Goal: Task Accomplishment & Management: Complete application form

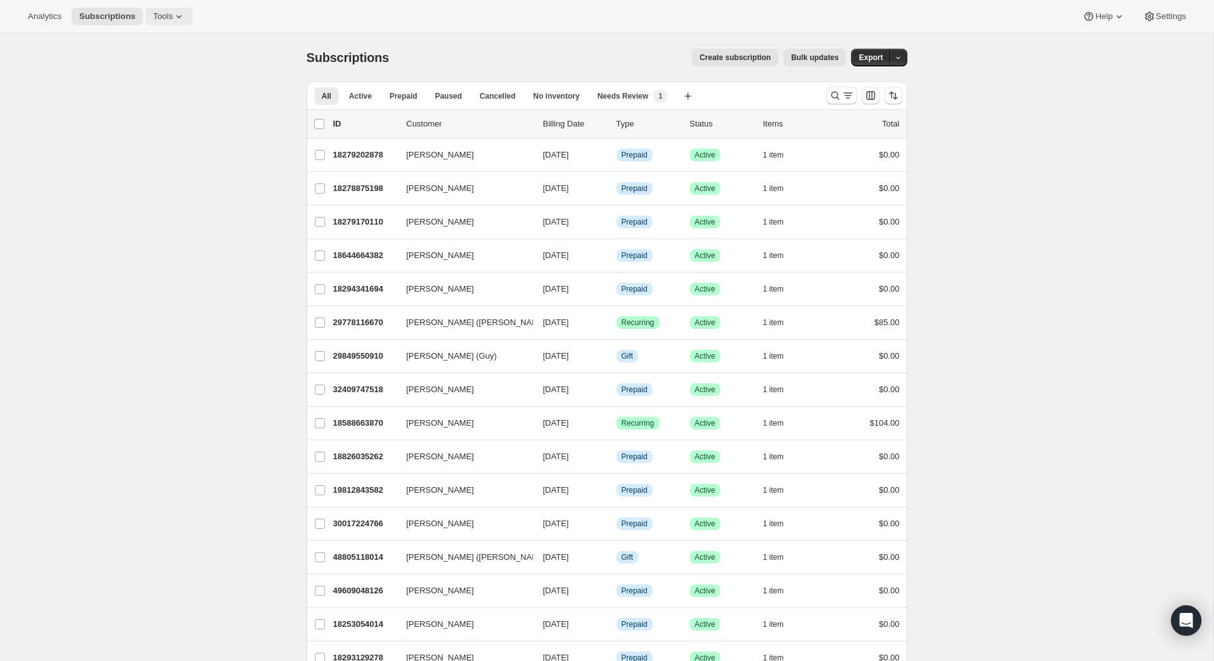
click at [170, 11] on span "Tools" at bounding box center [163, 16] width 20 height 10
click at [173, 38] on span "Subscription Plans" at bounding box center [157, 41] width 68 height 9
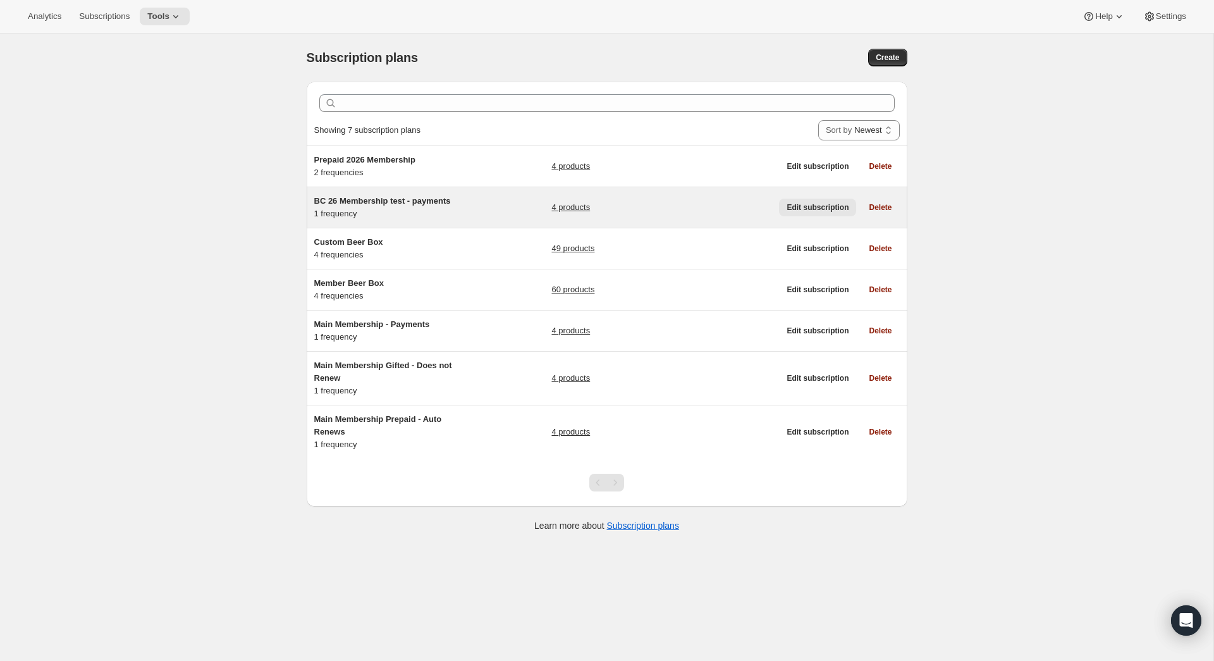
click at [795, 205] on span "Edit subscription" at bounding box center [817, 207] width 62 height 10
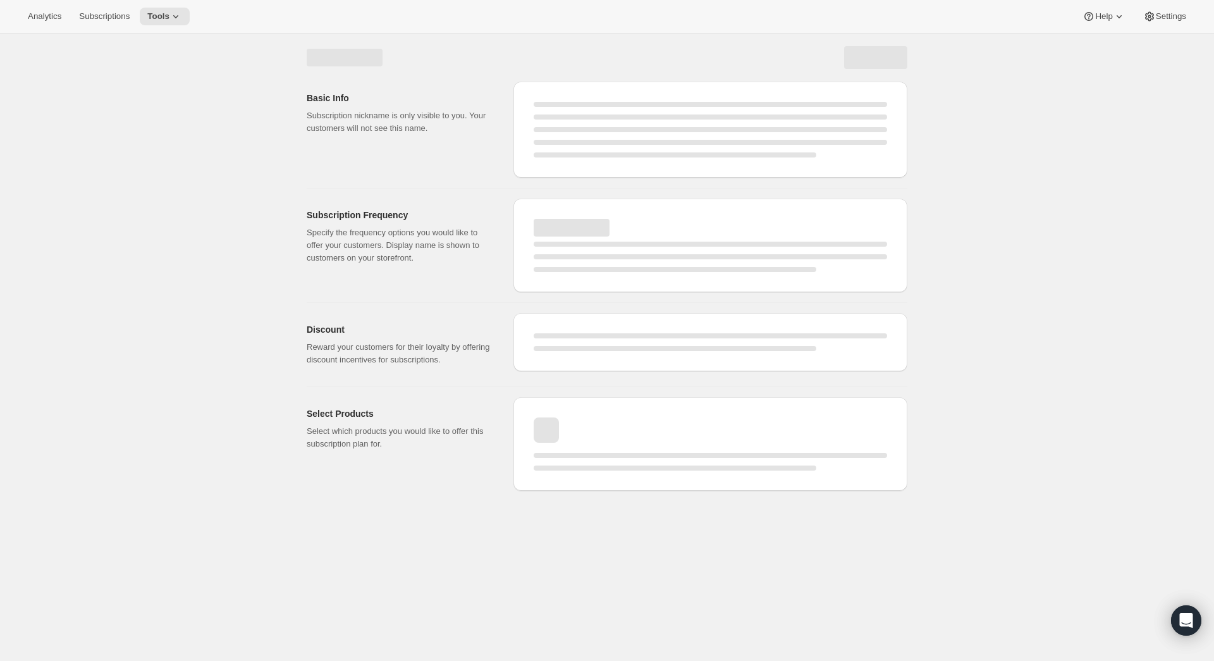
select select "WEEK"
select select "MONTH"
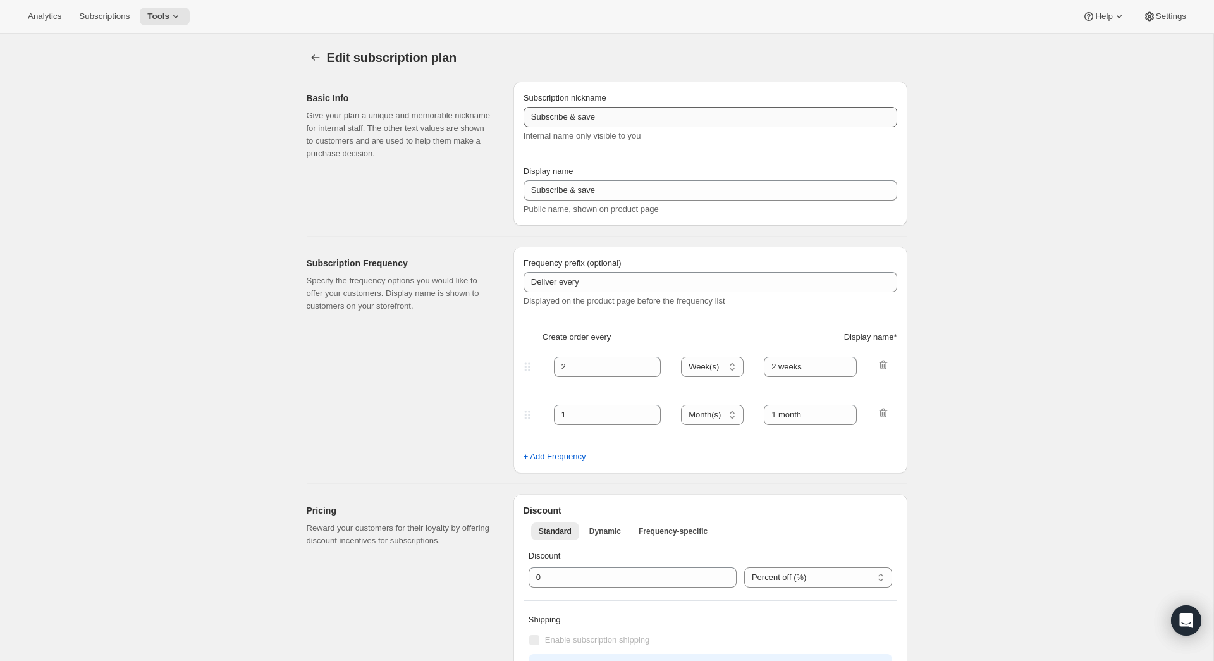
type input "BC 26 Membership test - payments"
type input "Payments"
type input "12"
type input "5 Payments of $85"
type input "Welcome Kit & 1st Collection will ship early Feb 2026"
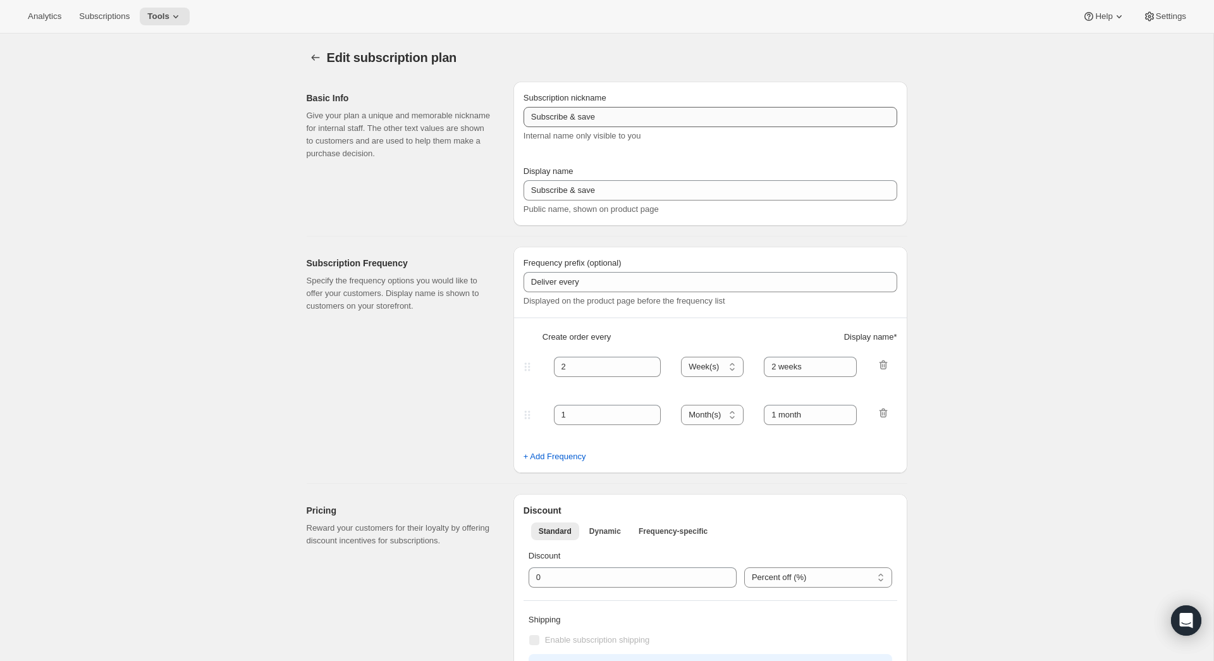
checkbox input "true"
select select "YEARDAY"
select select "26"
select select "4"
select select "20"
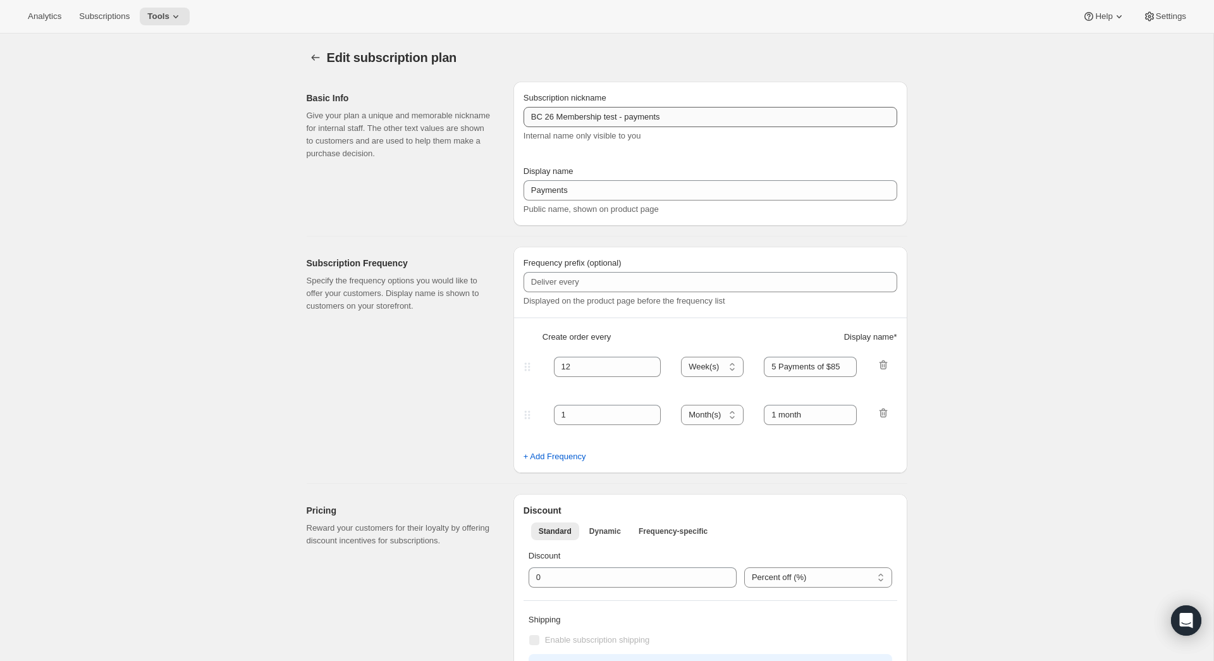
select select "7"
select select "20"
select select "10"
select select "12"
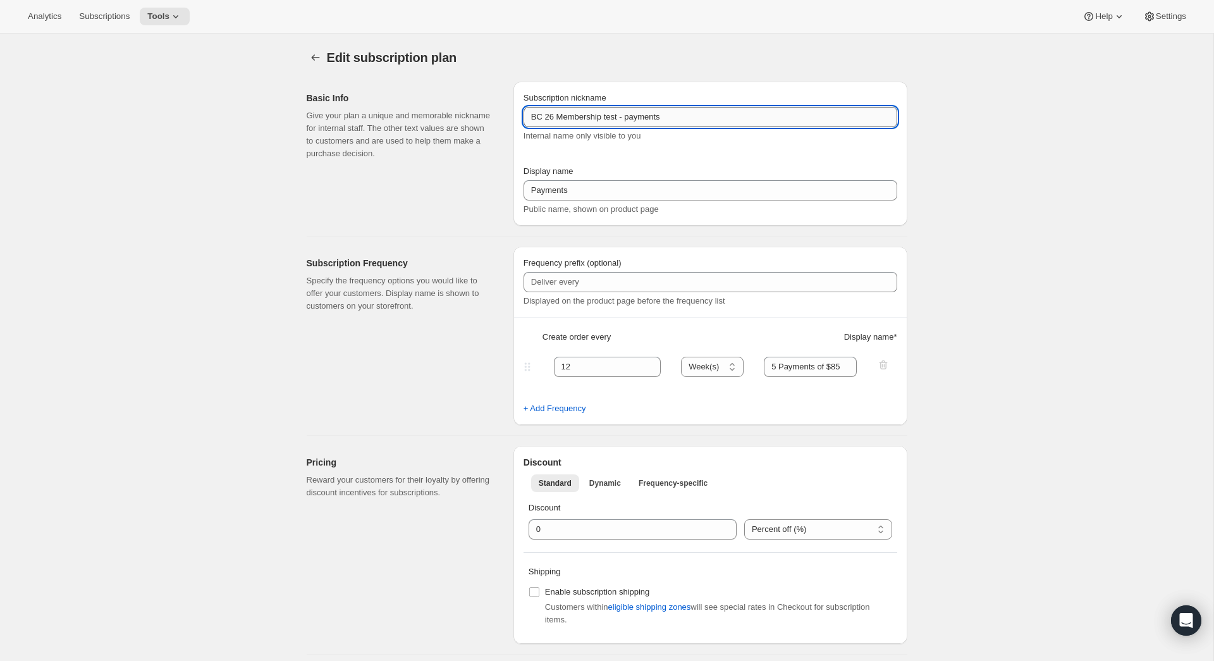
drag, startPoint x: 631, startPoint y: 119, endPoint x: 730, endPoint y: 121, distance: 99.3
click at [631, 119] on input "BC 26 Membership test - payments" at bounding box center [710, 117] width 374 height 20
drag, startPoint x: 780, startPoint y: 121, endPoint x: 539, endPoint y: 102, distance: 241.5
click at [539, 102] on div "Subscription nickname BC 26 Membership test - payments Internal name only visib…" at bounding box center [710, 117] width 374 height 51
type input "Payments 2026 Membership"
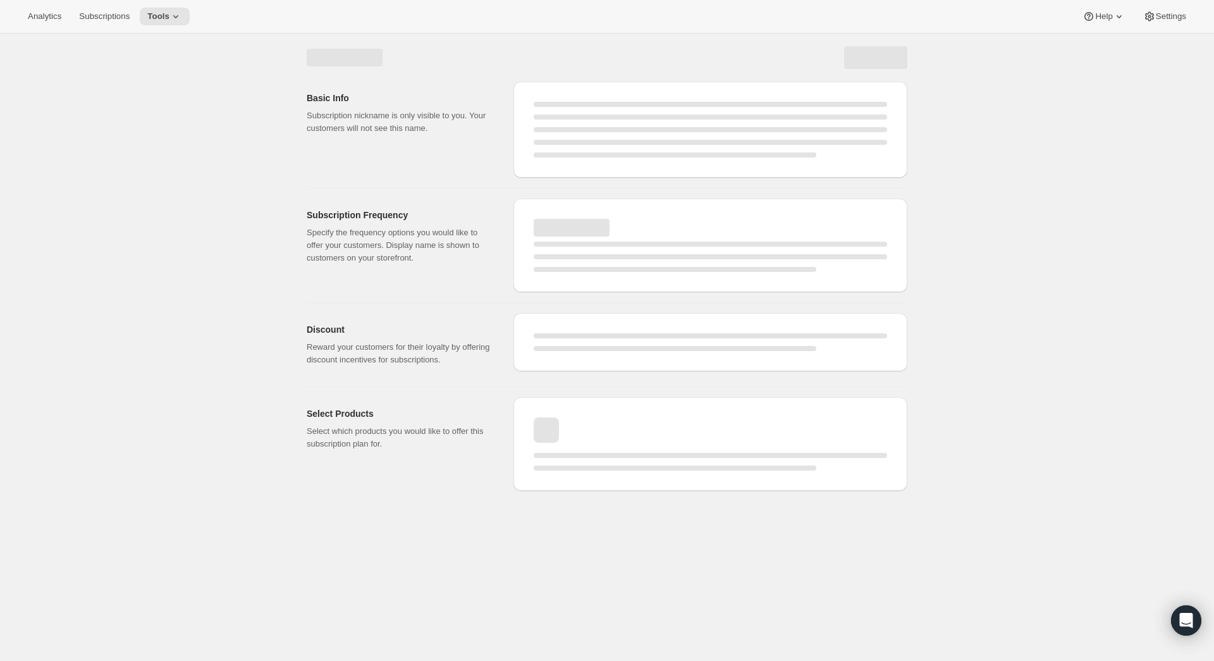
select select "WEEK"
select select "YEARDAY"
select select "26"
select select "4"
select select "20"
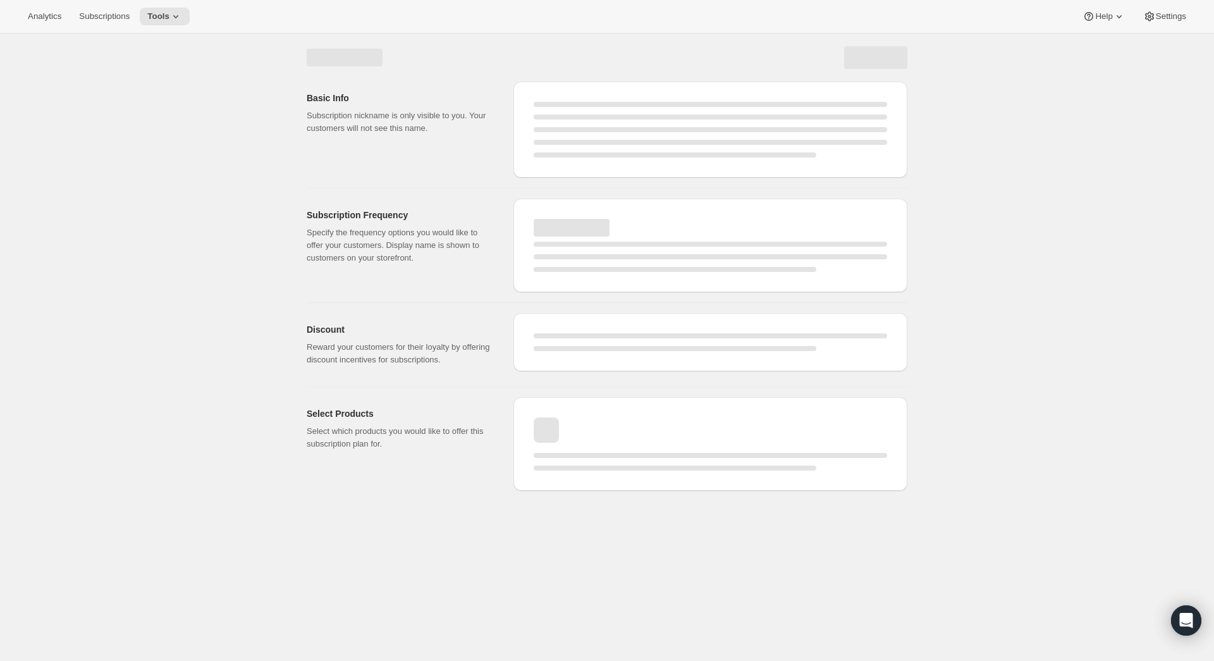
select select "7"
select select "20"
select select "10"
select select "12"
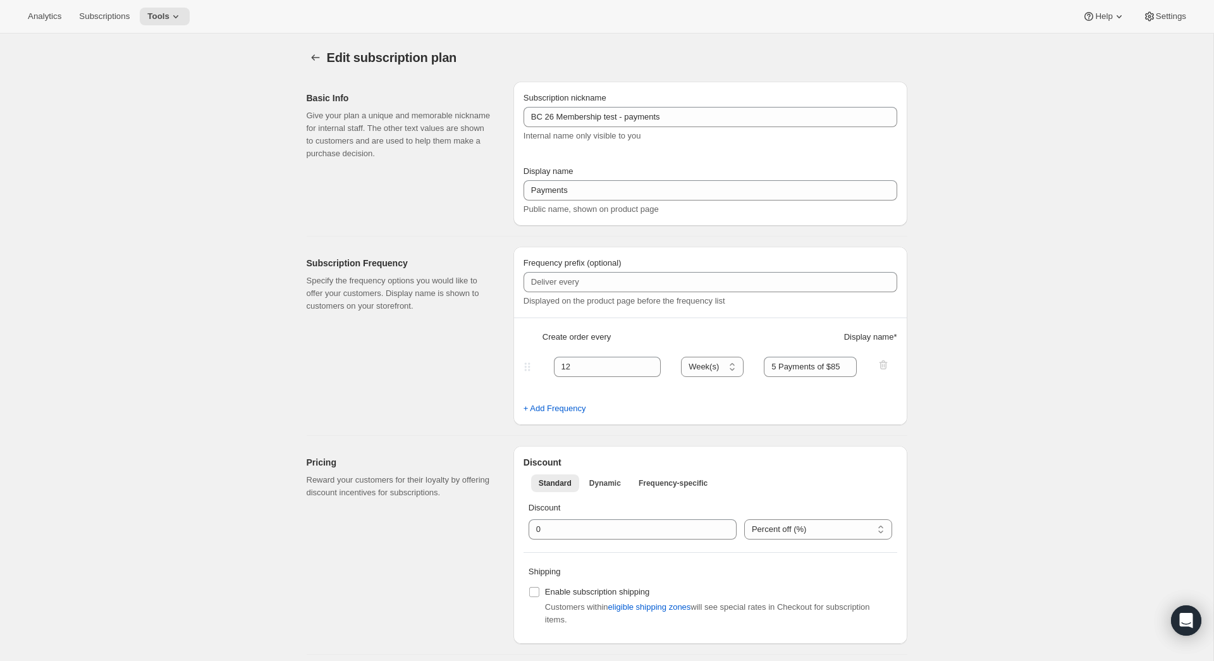
type input "Payments 2026 Membership"
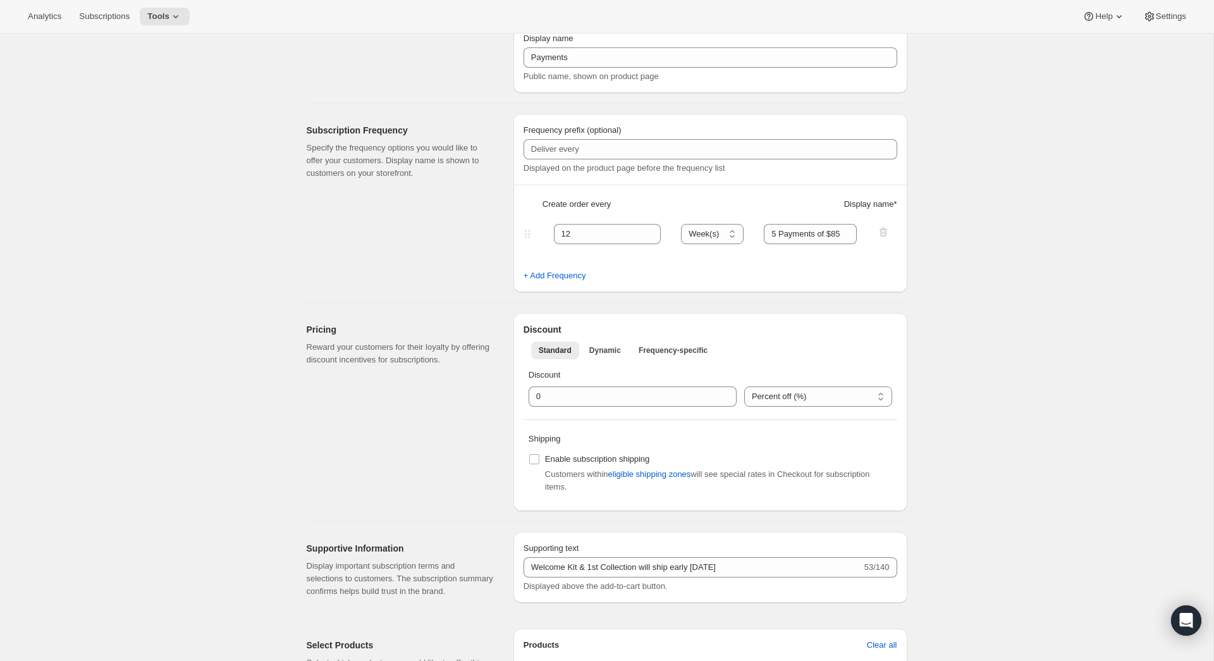
scroll to position [240, 0]
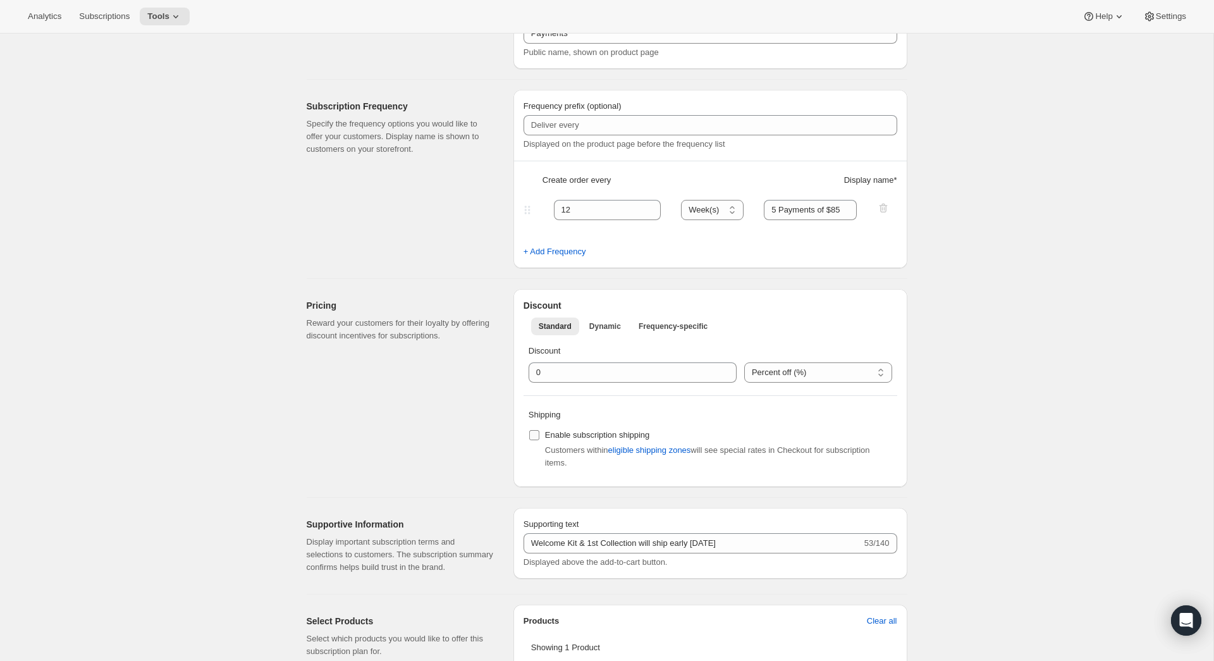
click at [540, 435] on label "Enable subscription shipping" at bounding box center [588, 435] width 121 height 18
click at [539, 435] on input "Enable subscription shipping" at bounding box center [534, 435] width 10 height 10
checkbox input "true"
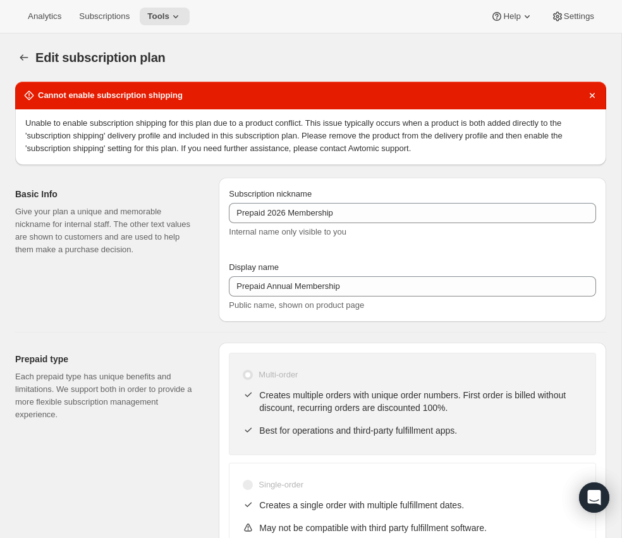
select select "WEEK"
select select "ENABLED"
select select "YEARDAY"
select select "26"
select select "4"
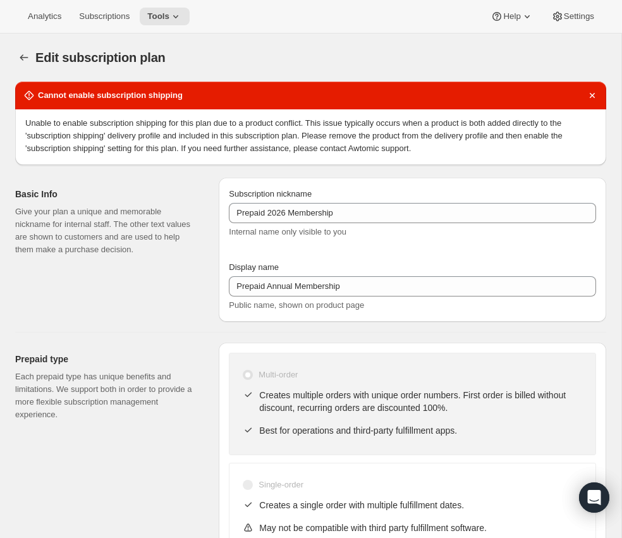
select select "20"
select select "7"
select select "20"
select select "10"
select select "12"
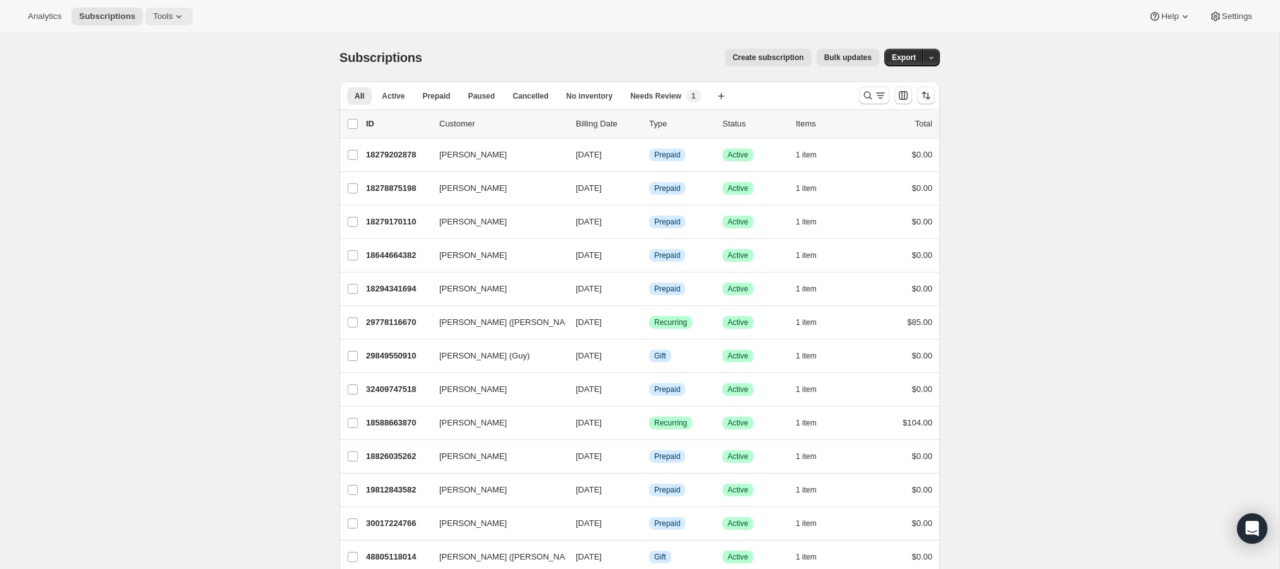
click at [181, 20] on icon at bounding box center [179, 16] width 13 height 13
click at [174, 49] on button "Subscription Plans" at bounding box center [170, 42] width 136 height 20
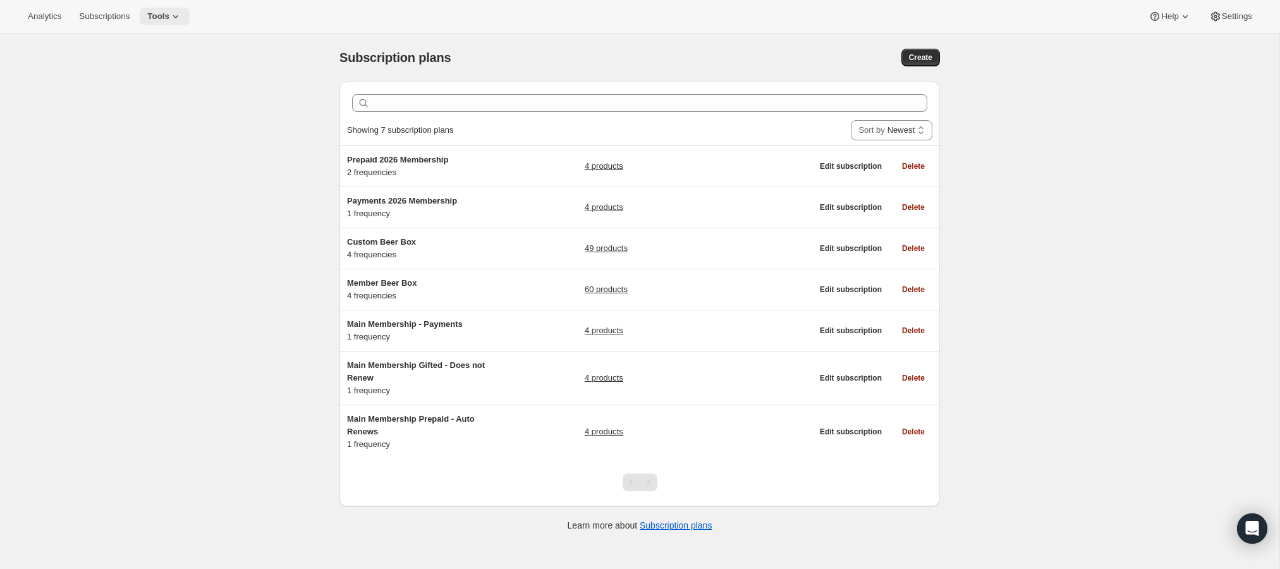
click at [155, 11] on span "Tools" at bounding box center [158, 16] width 22 height 10
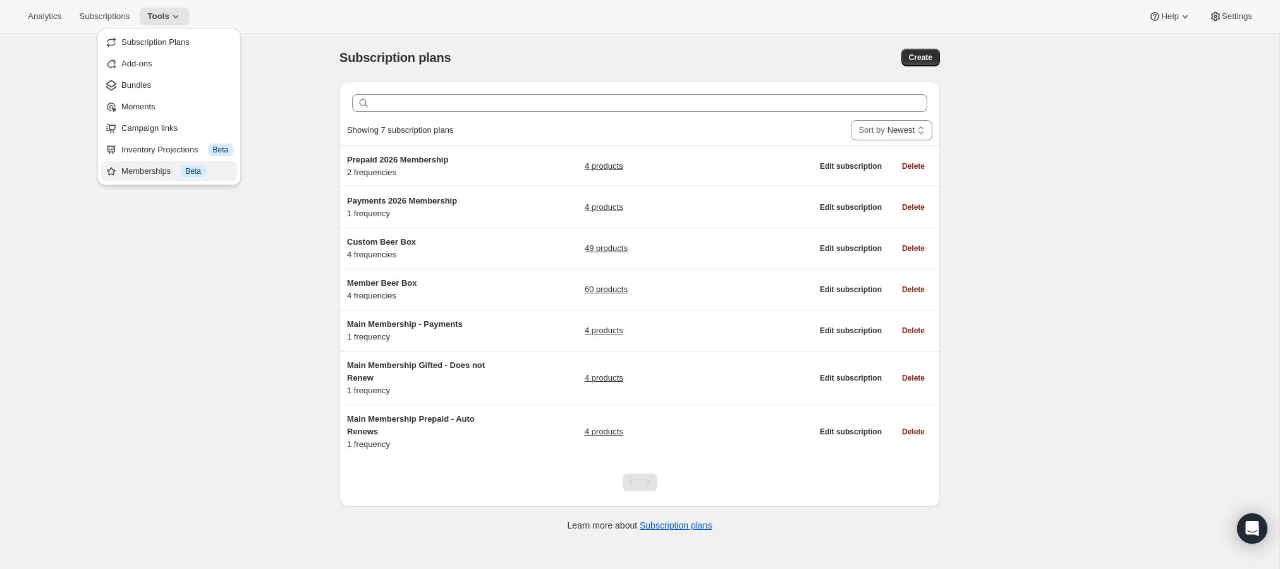
click at [146, 168] on div "Memberships Info Beta" at bounding box center [177, 171] width 112 height 13
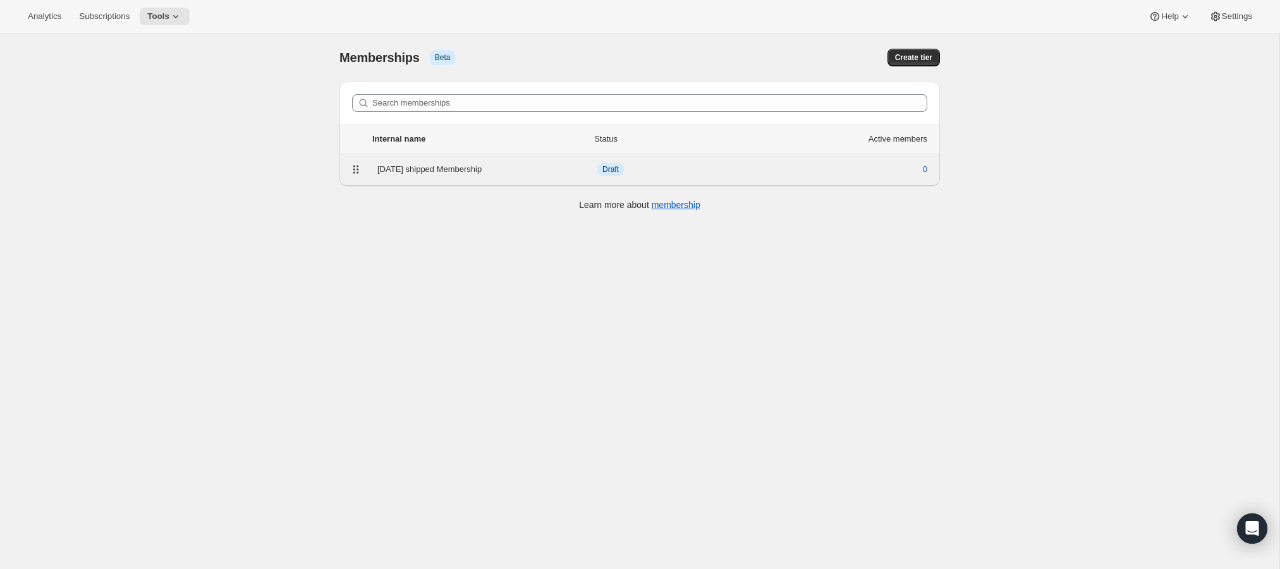
click at [474, 173] on div "[DATE] shipped Membership" at bounding box center [487, 169] width 220 height 13
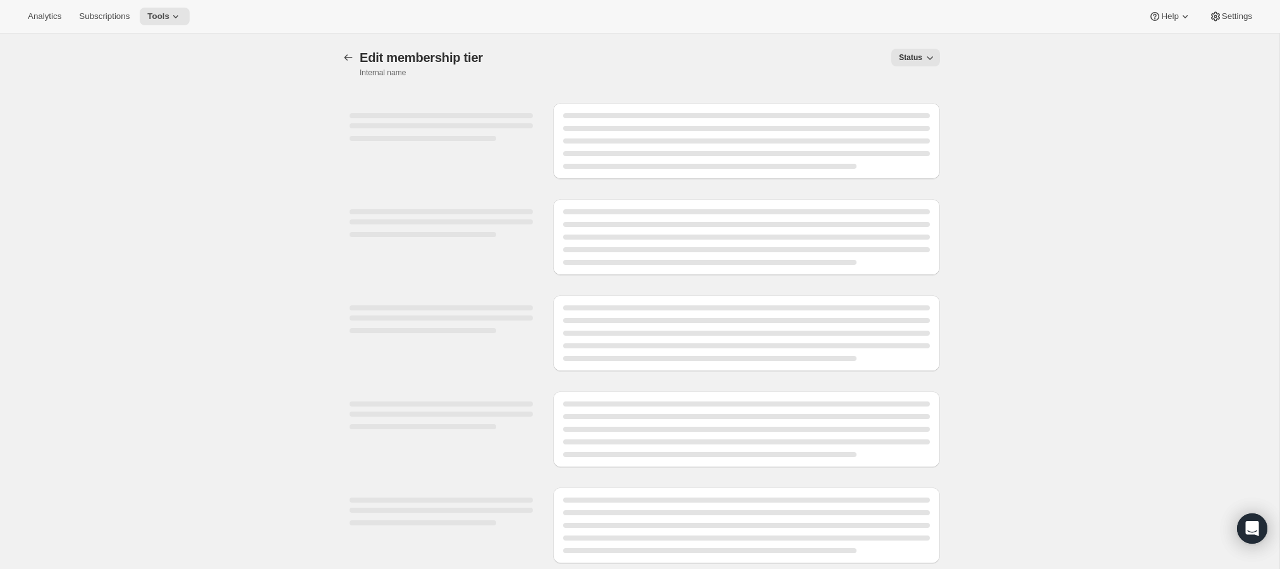
select select "variants"
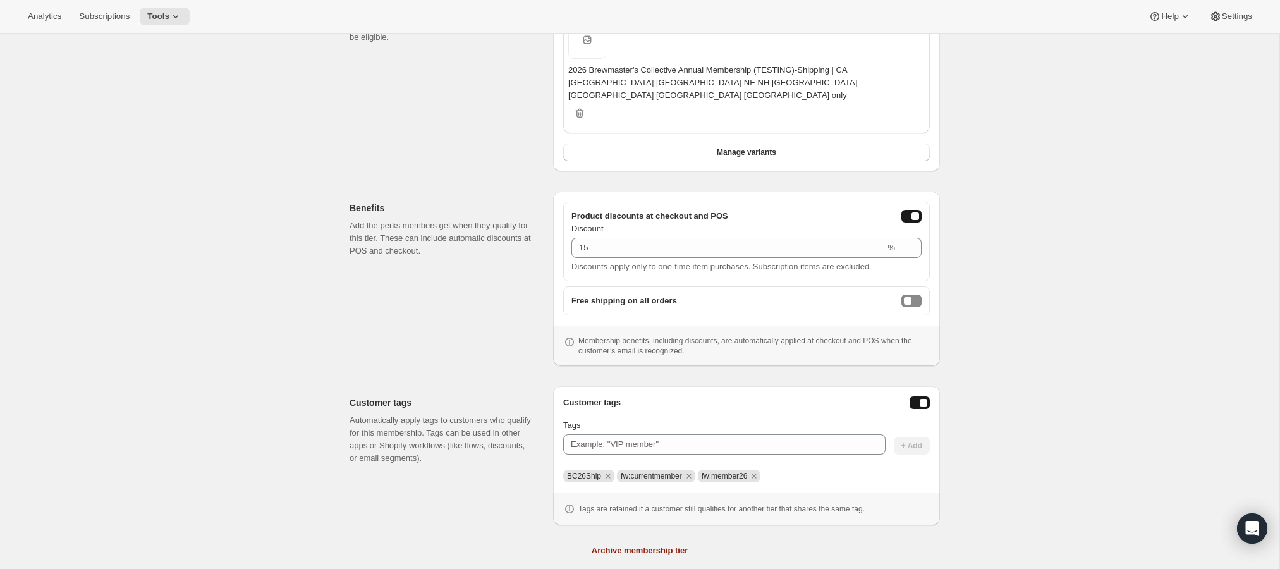
scroll to position [413, 0]
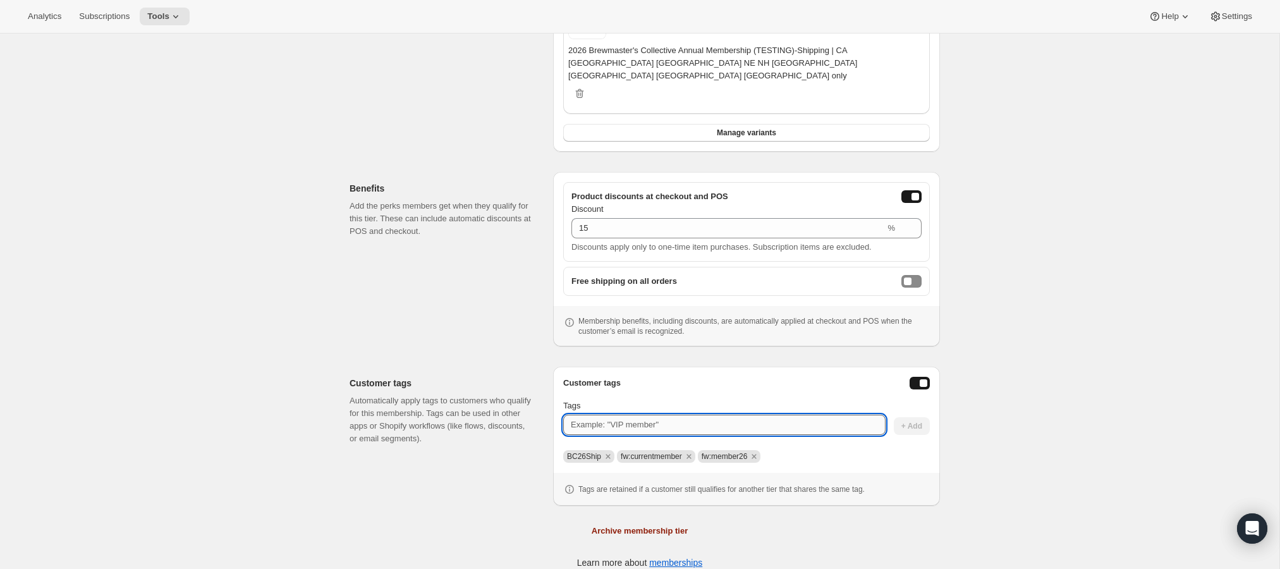
click at [683, 415] on input "Tags" at bounding box center [724, 425] width 322 height 20
type input "P"
type input "R"
type input "P"
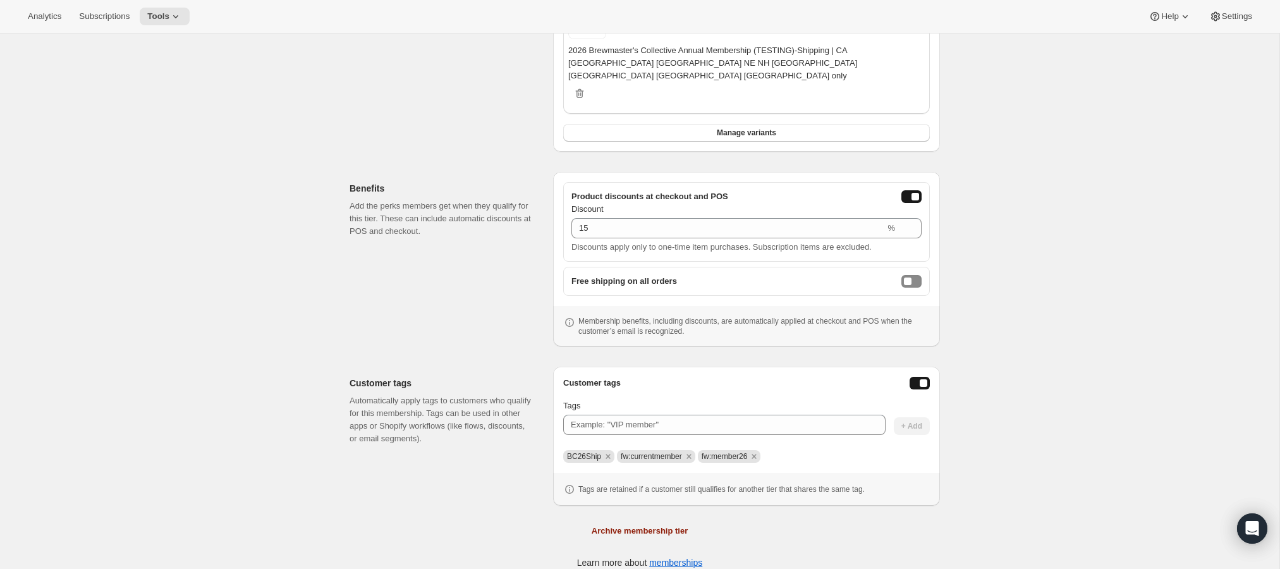
click at [1161, 272] on div "[object Object]. This page is ready [DATE] shipped Membership Info Draft Brewma…" at bounding box center [639, 101] width 1279 height 961
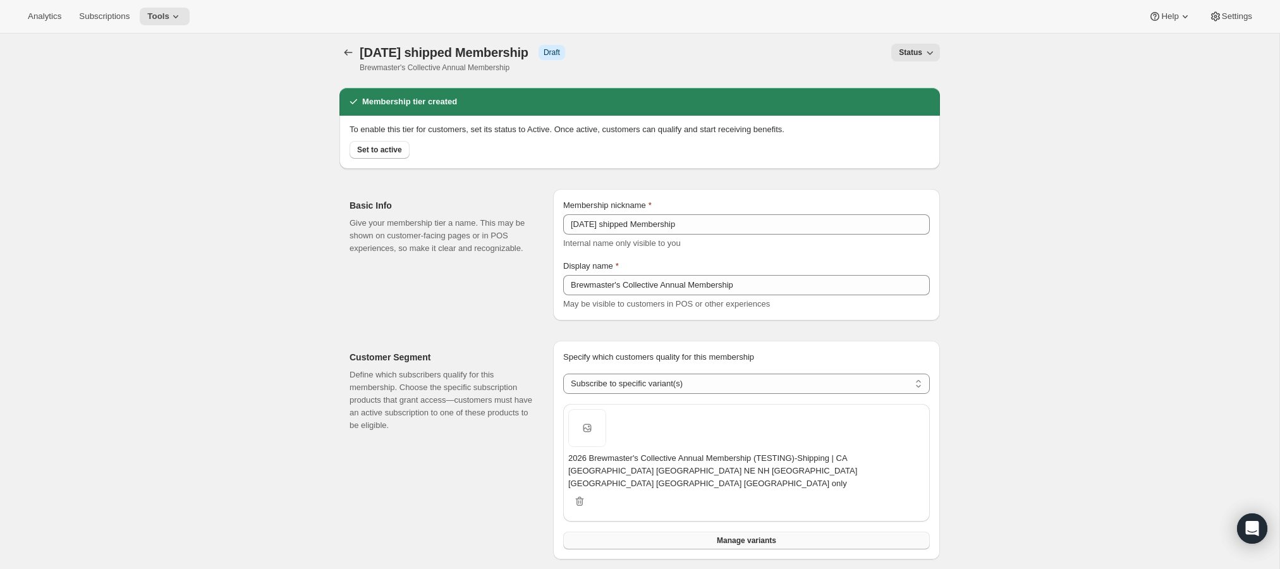
scroll to position [4, 0]
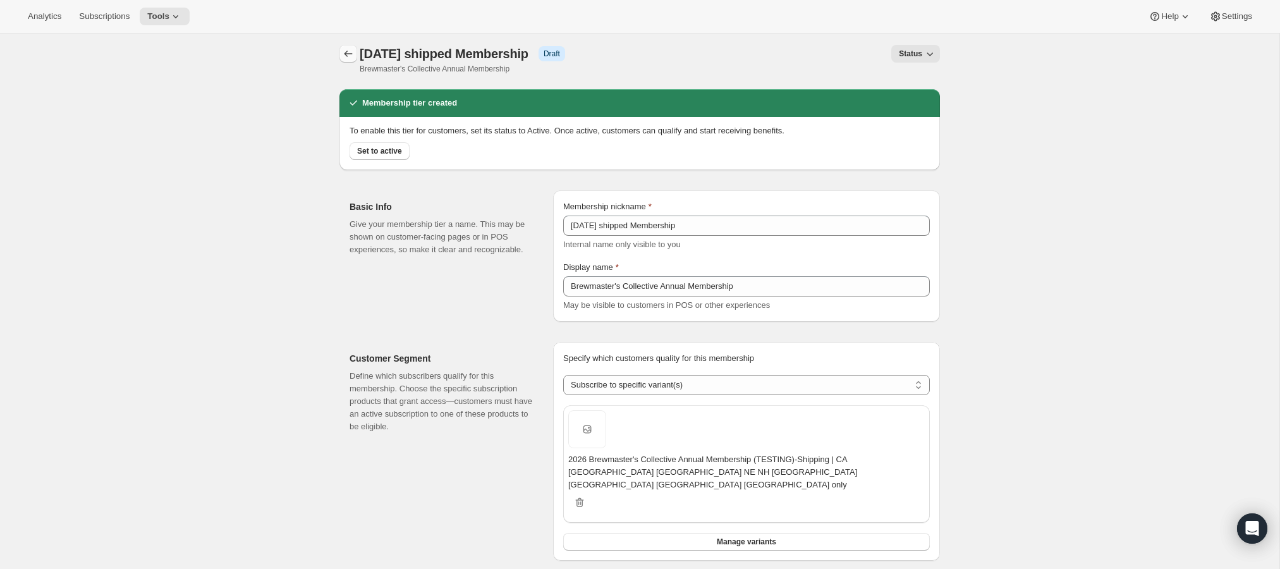
click at [350, 50] on icon "Memberships" at bounding box center [348, 53] width 13 height 13
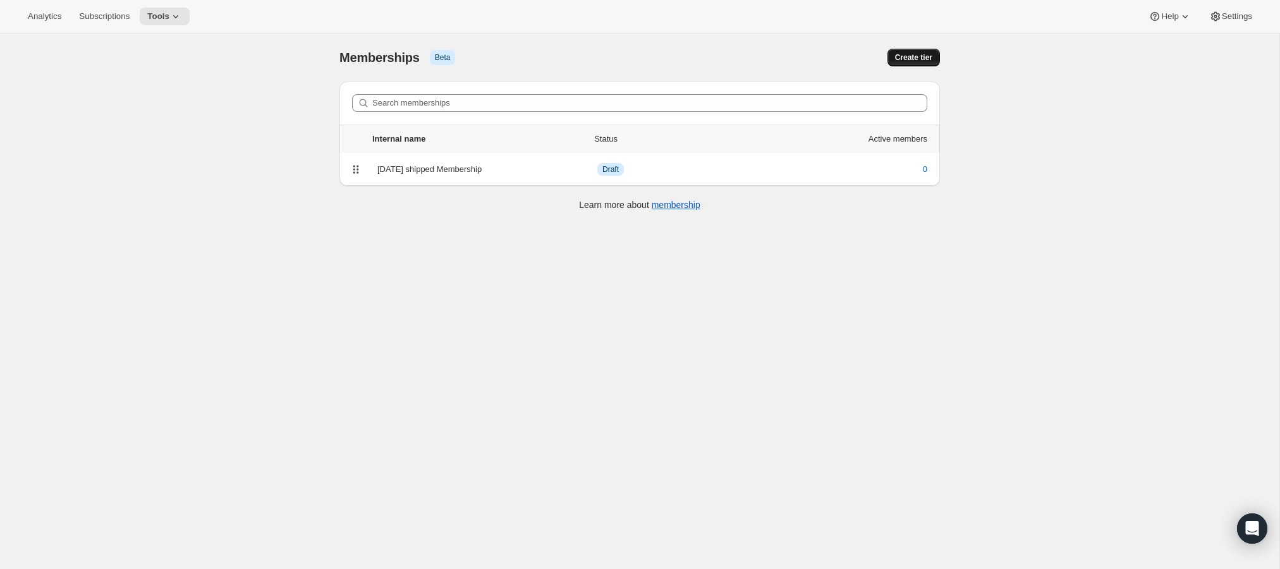
click at [913, 63] on button "Create tier" at bounding box center [913, 58] width 52 height 18
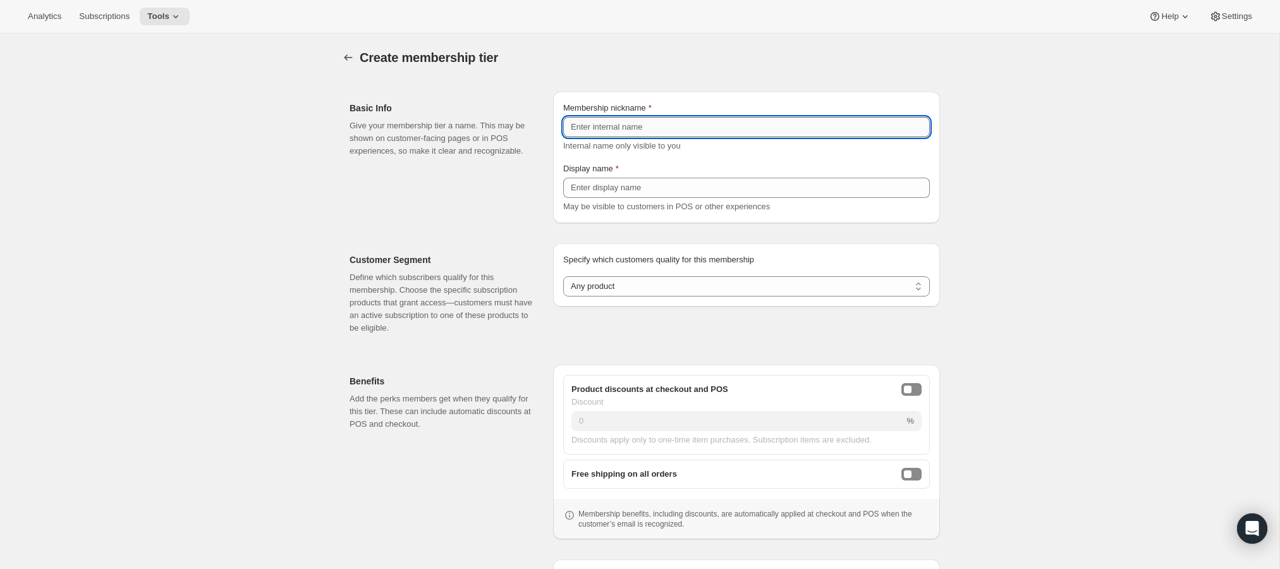
click at [607, 127] on input "Membership nickname" at bounding box center [746, 127] width 367 height 20
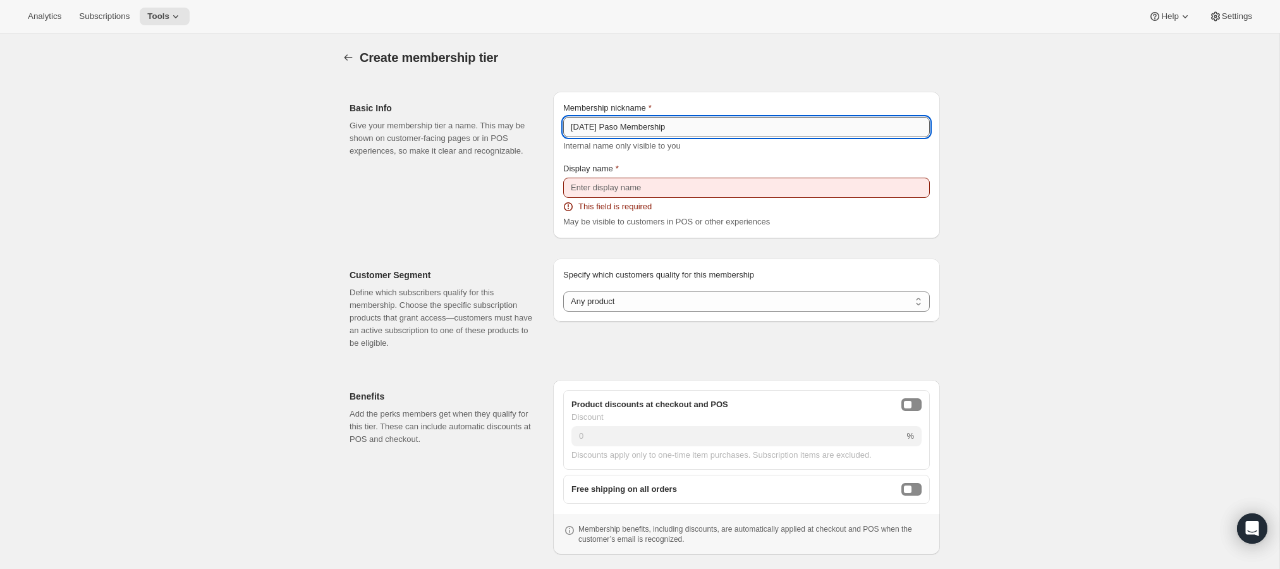
type input "[DATE] Paso Membership"
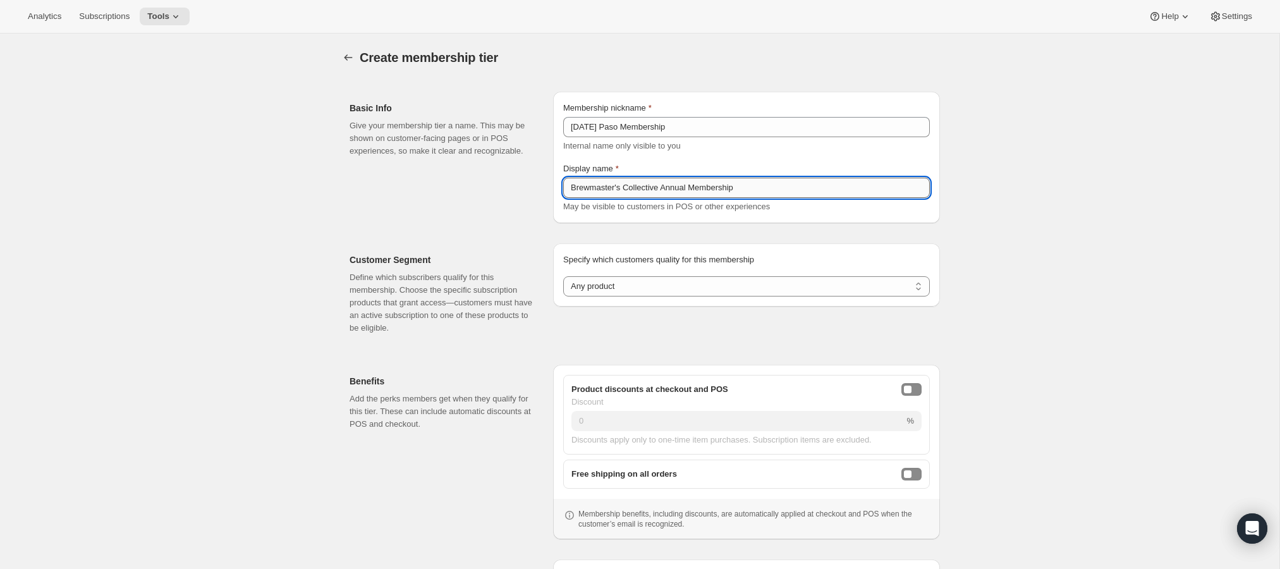
click at [753, 192] on input "Brewmaster's Collective Annual Membership" at bounding box center [746, 188] width 367 height 20
click at [764, 192] on input "Brewmaster's Collective Annual Membership" at bounding box center [746, 188] width 367 height 20
drag, startPoint x: 760, startPoint y: 188, endPoint x: 669, endPoint y: 189, distance: 90.4
click at [668, 189] on input "Brewmaster's Collective Annual Membership" at bounding box center [746, 188] width 367 height 20
drag, startPoint x: 669, startPoint y: 190, endPoint x: 551, endPoint y: 179, distance: 119.4
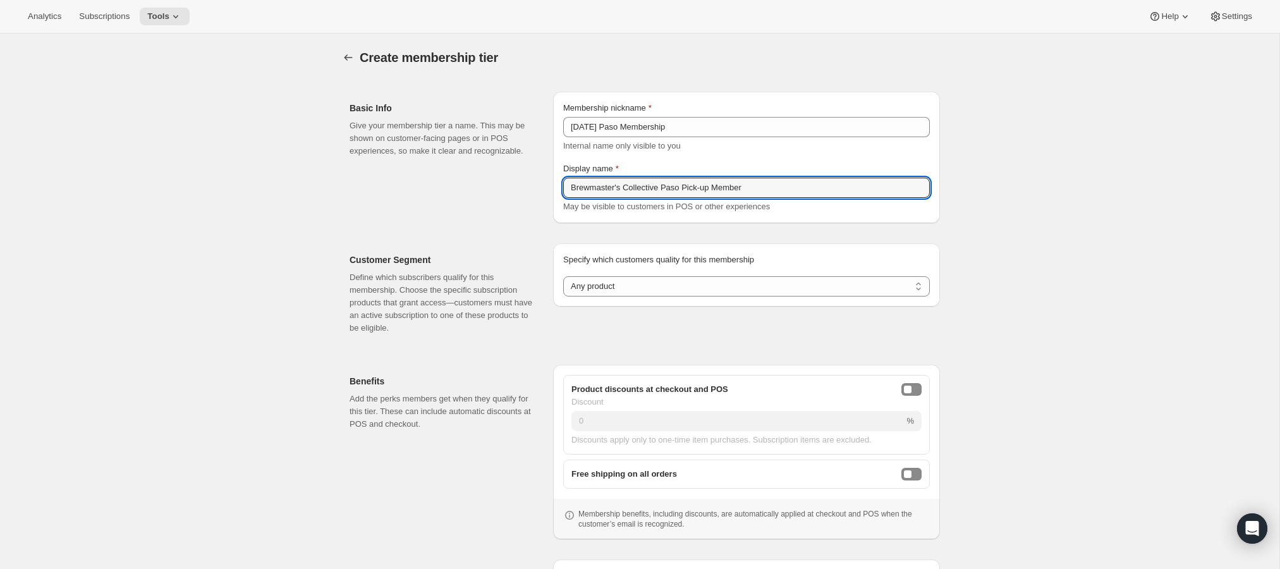
click at [556, 183] on div "Membership nickname [DATE] Paso Membership Internal name only visible to you Di…" at bounding box center [746, 157] width 387 height 131
type input "BC Paso Pick-up Member"
click at [668, 283] on select "Any product Subscribe to specific product(s) Subscribe to specific variant(s)" at bounding box center [746, 286] width 367 height 20
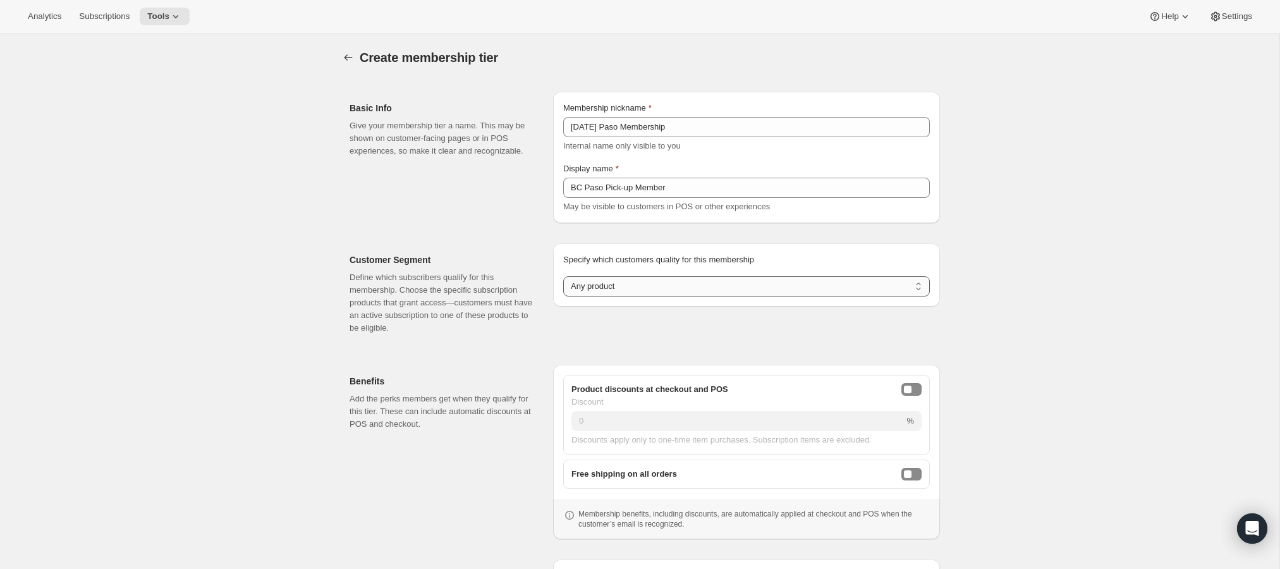
select select "variants"
click at [563, 276] on select "Any product Subscribe to specific product(s) Subscribe to specific variant(s)" at bounding box center [746, 286] width 367 height 20
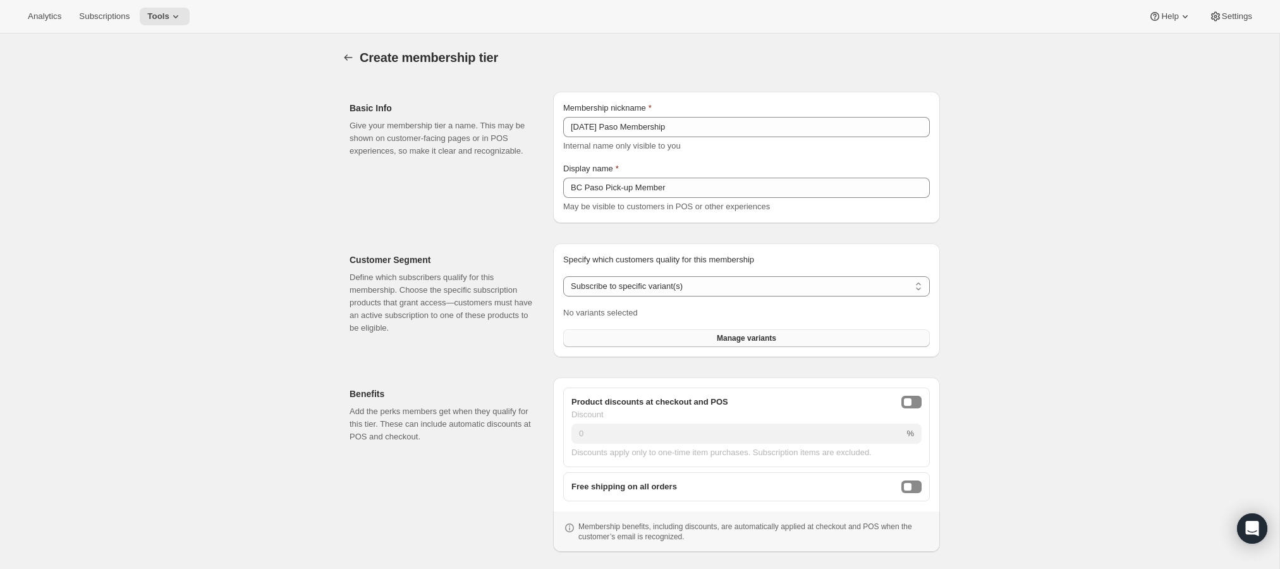
click at [665, 340] on button "Manage variants" at bounding box center [746, 338] width 367 height 18
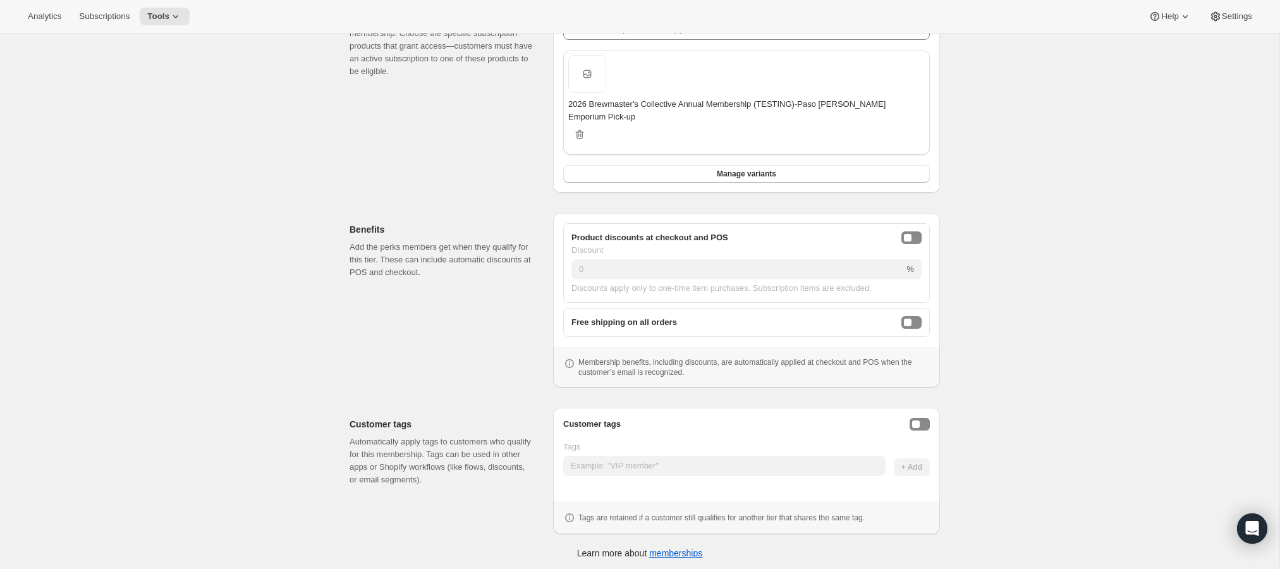
scroll to position [260, 0]
click at [911, 233] on button "onlineDiscountEnabled" at bounding box center [911, 234] width 20 height 13
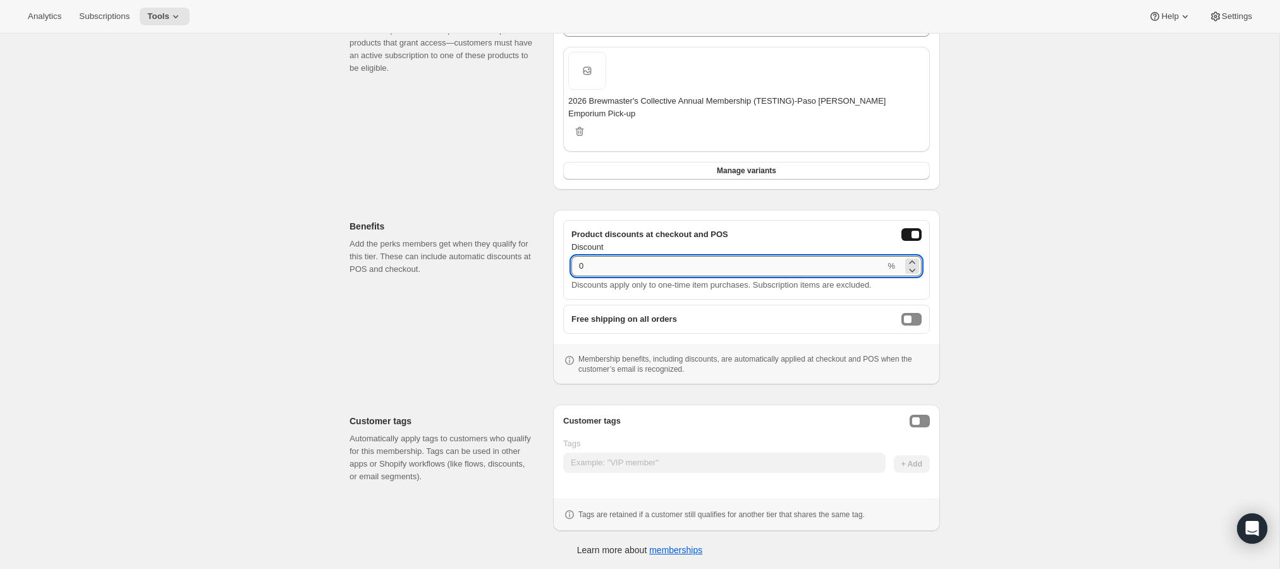
click at [726, 269] on input "0" at bounding box center [728, 266] width 314 height 20
type input "15"
click at [1080, 276] on div "Create membership tier. This page is ready Create membership tier Basic Info Gi…" at bounding box center [639, 171] width 1279 height 795
drag, startPoint x: 918, startPoint y: 419, endPoint x: 932, endPoint y: 419, distance: 13.9
click at [920, 419] on button "Enable customer tags" at bounding box center [920, 421] width 20 height 13
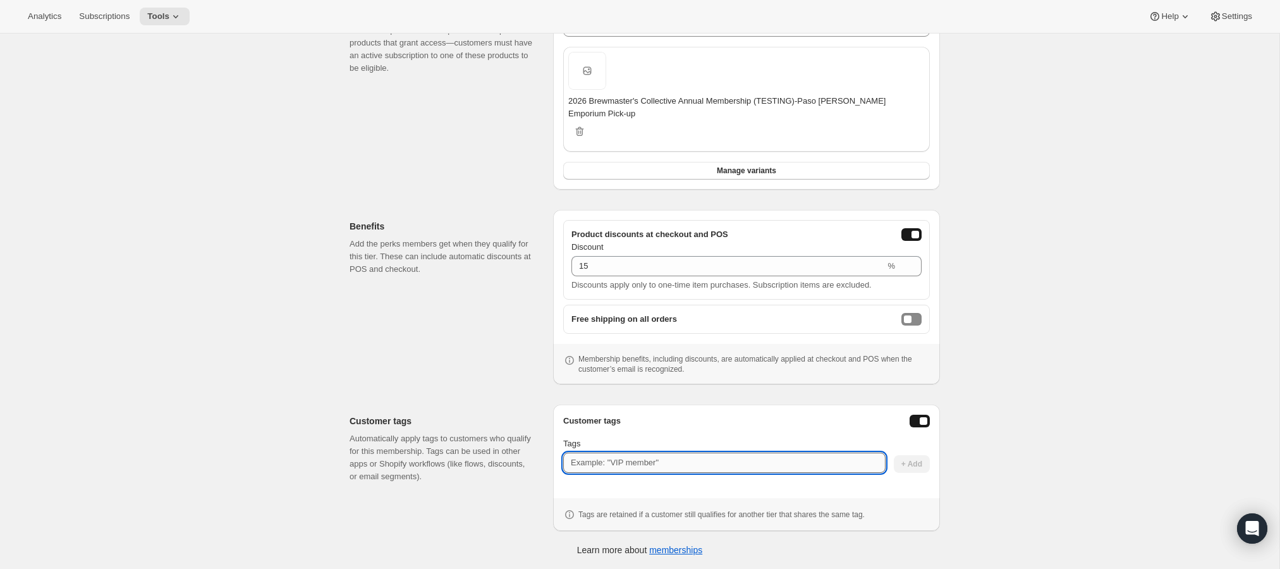
click at [713, 463] on input "Tags" at bounding box center [724, 463] width 322 height 20
type input "fw:currentmember"
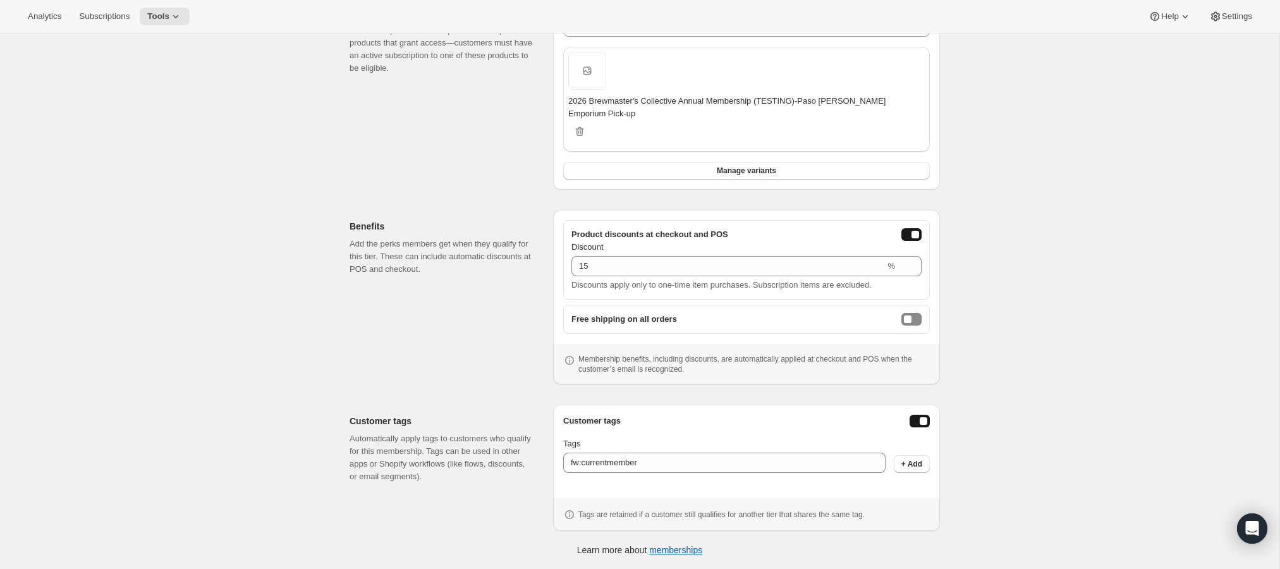
click at [918, 468] on button "+ Add" at bounding box center [912, 464] width 36 height 18
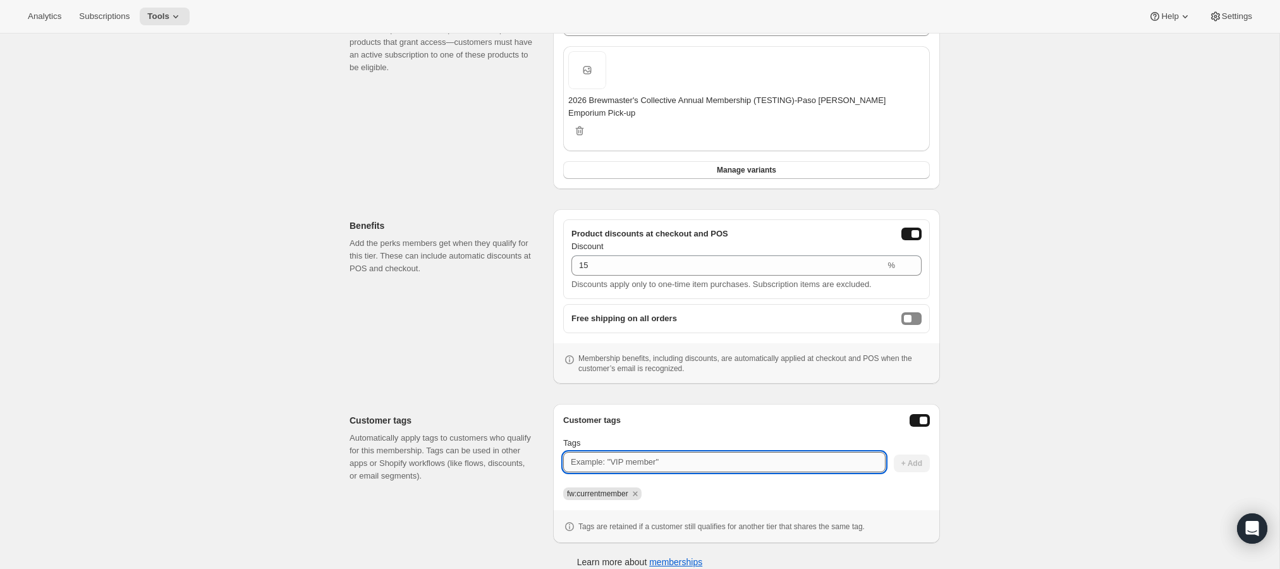
click at [731, 463] on input "Tags" at bounding box center [724, 462] width 322 height 20
type input "fw:member26"
click at [910, 456] on button "+ Add" at bounding box center [912, 463] width 36 height 18
click at [735, 469] on input "Tags" at bounding box center [724, 462] width 322 height 20
type input "B"
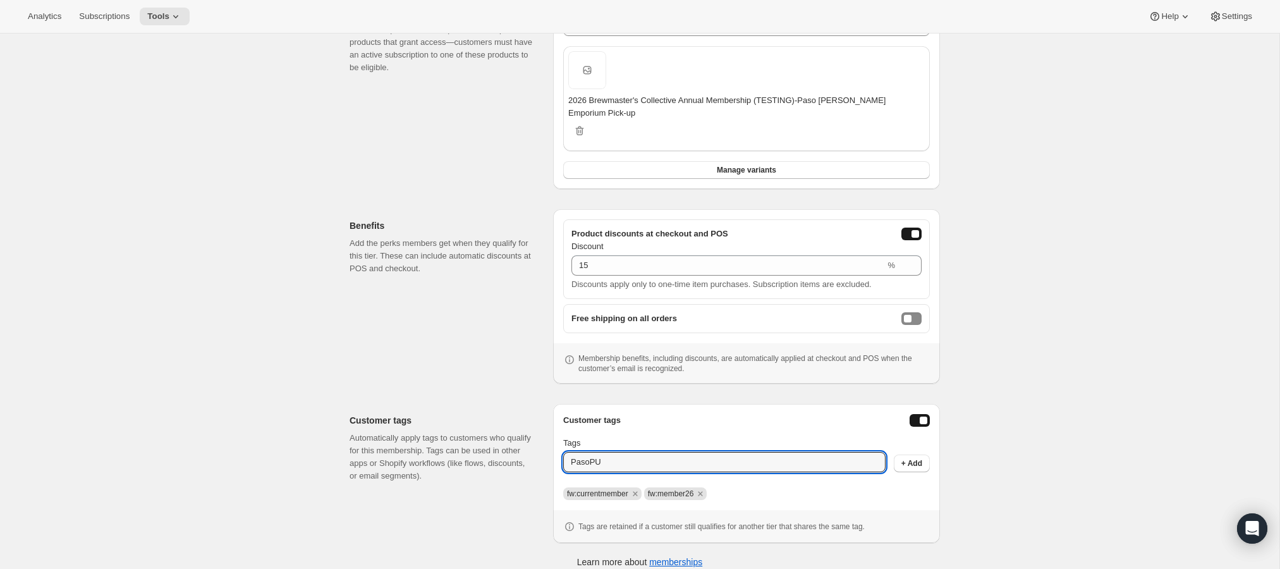
type input "PasoPU"
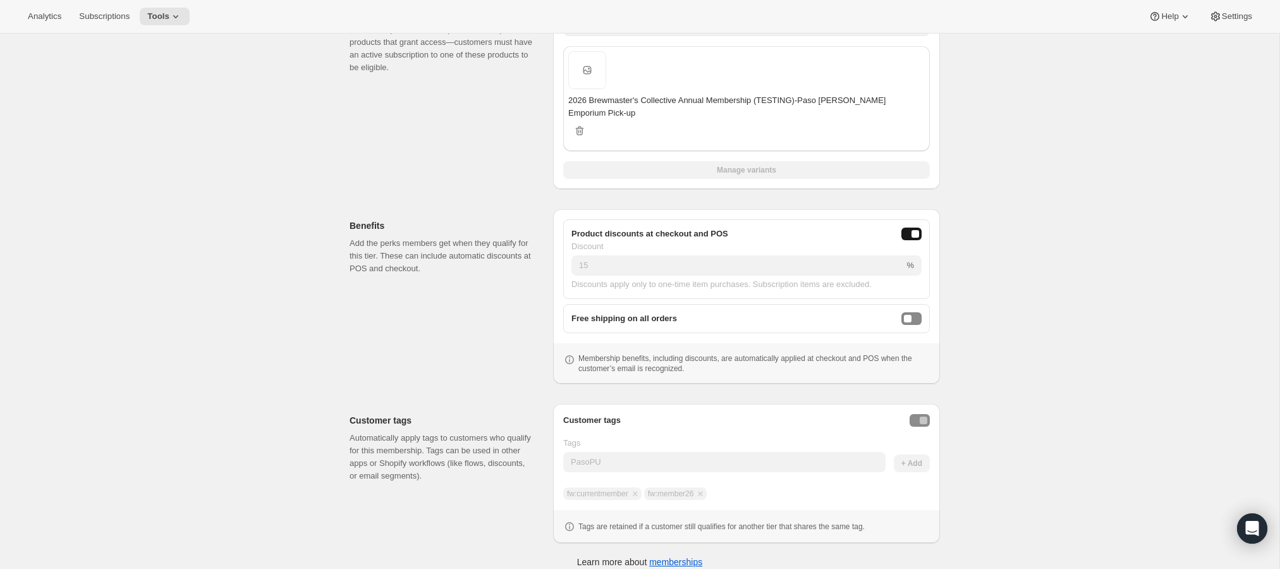
scroll to position [0, 0]
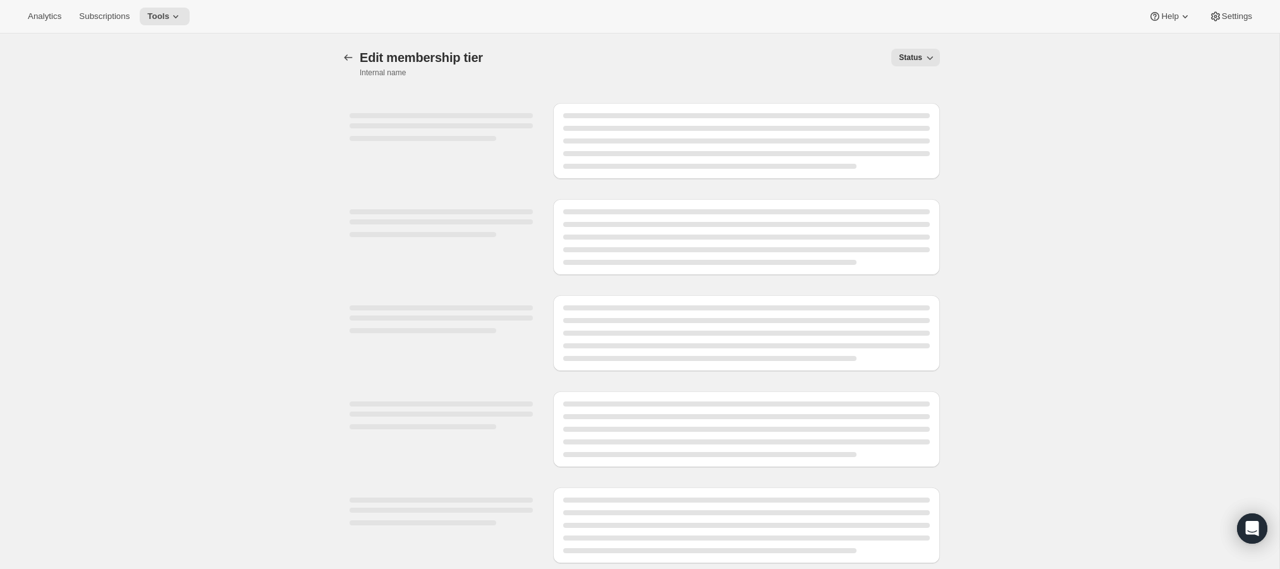
select select "variants"
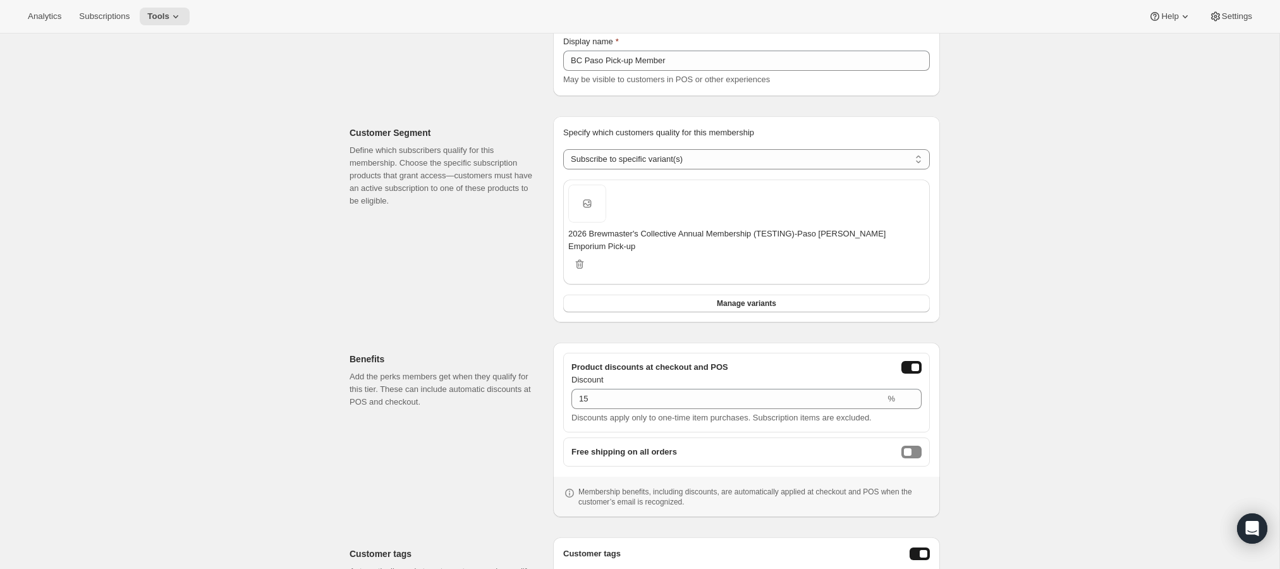
scroll to position [413, 0]
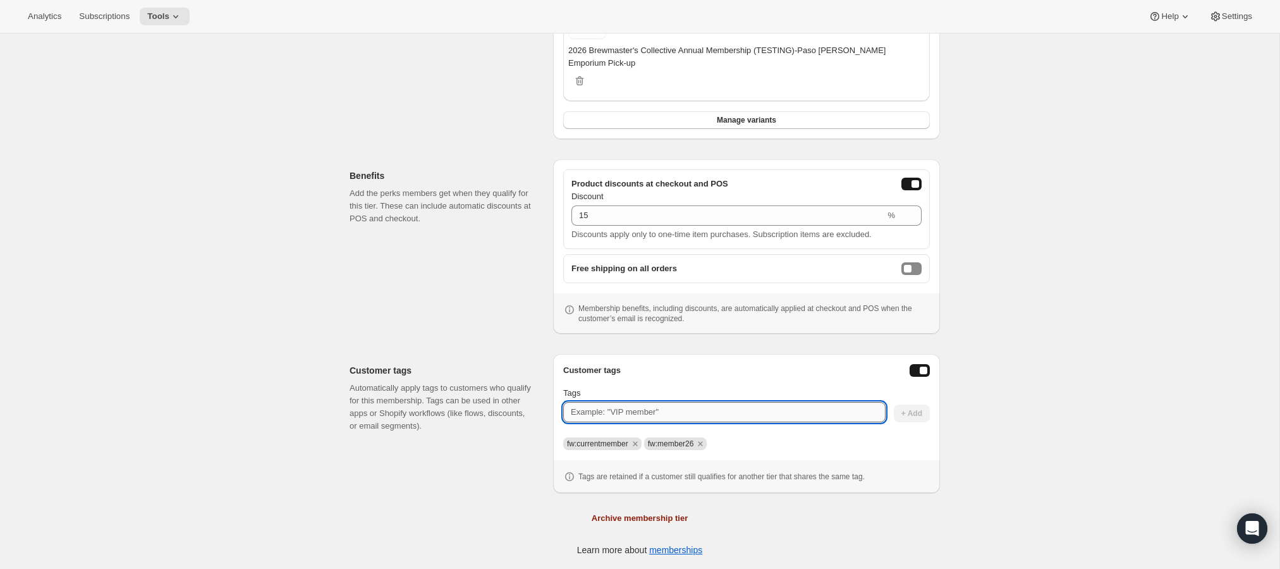
click at [732, 414] on input "Tags" at bounding box center [724, 412] width 322 height 20
type input "PasoPU"
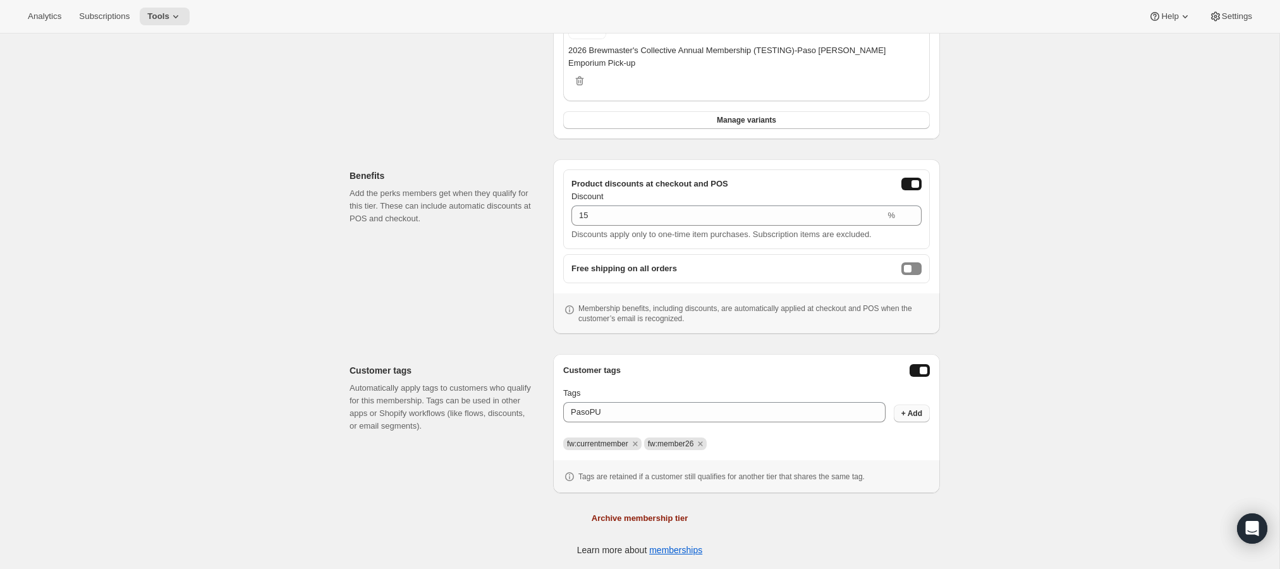
click at [908, 419] on button "+ Add" at bounding box center [912, 414] width 36 height 18
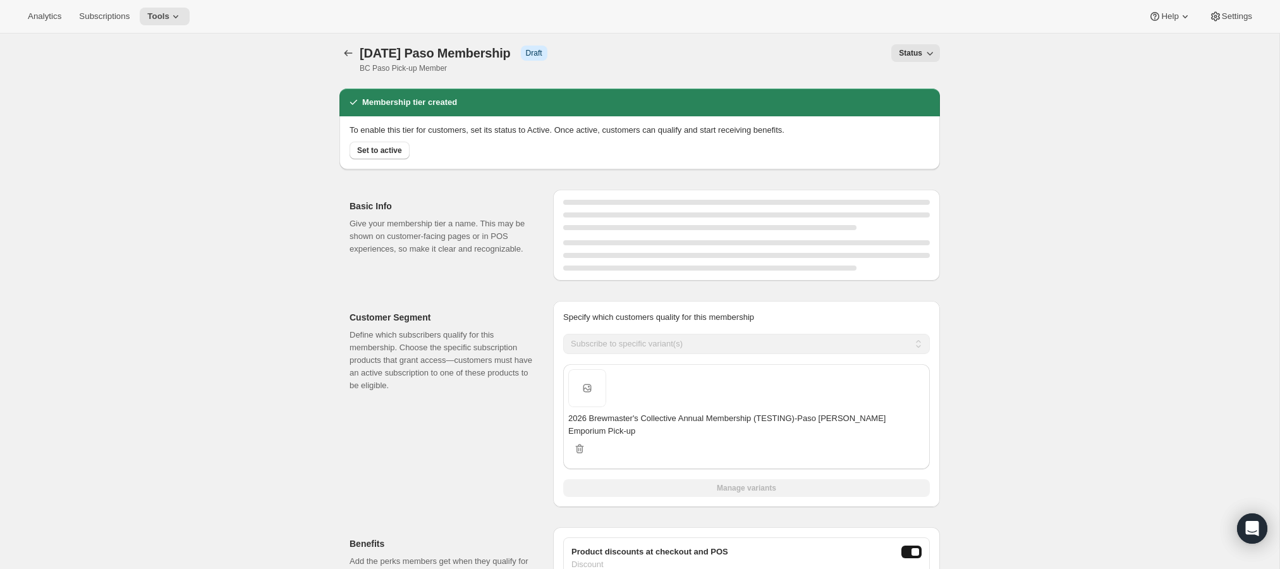
scroll to position [0, 0]
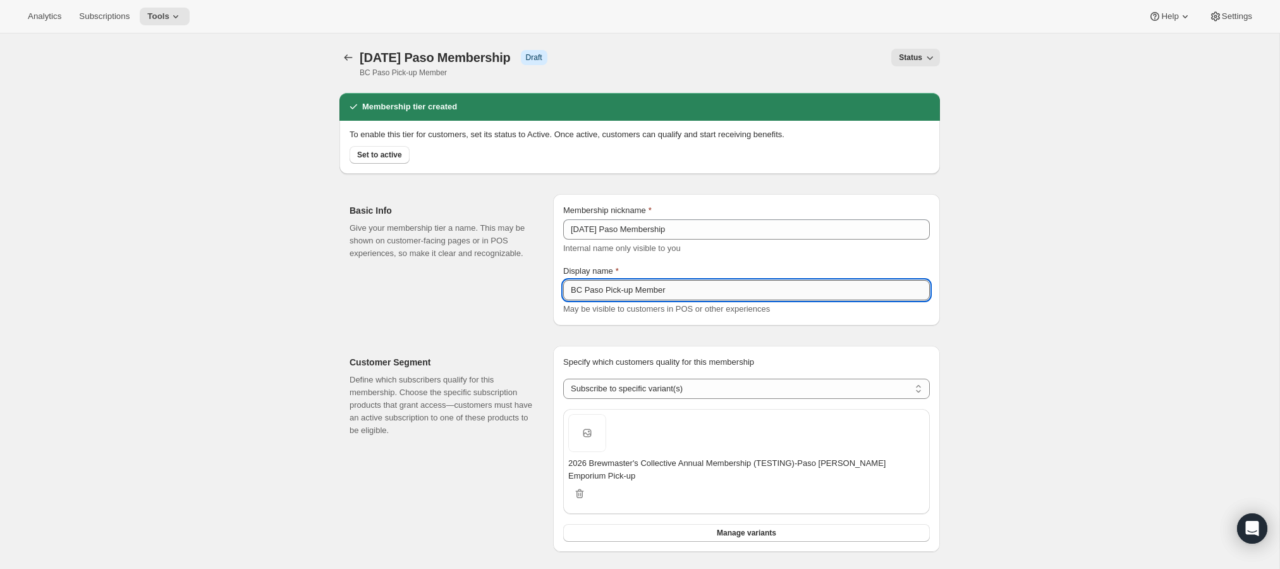
click at [690, 293] on input "BC Paso Pick-up Member" at bounding box center [746, 290] width 367 height 20
click at [339, 58] on button "Memberships" at bounding box center [348, 58] width 18 height 18
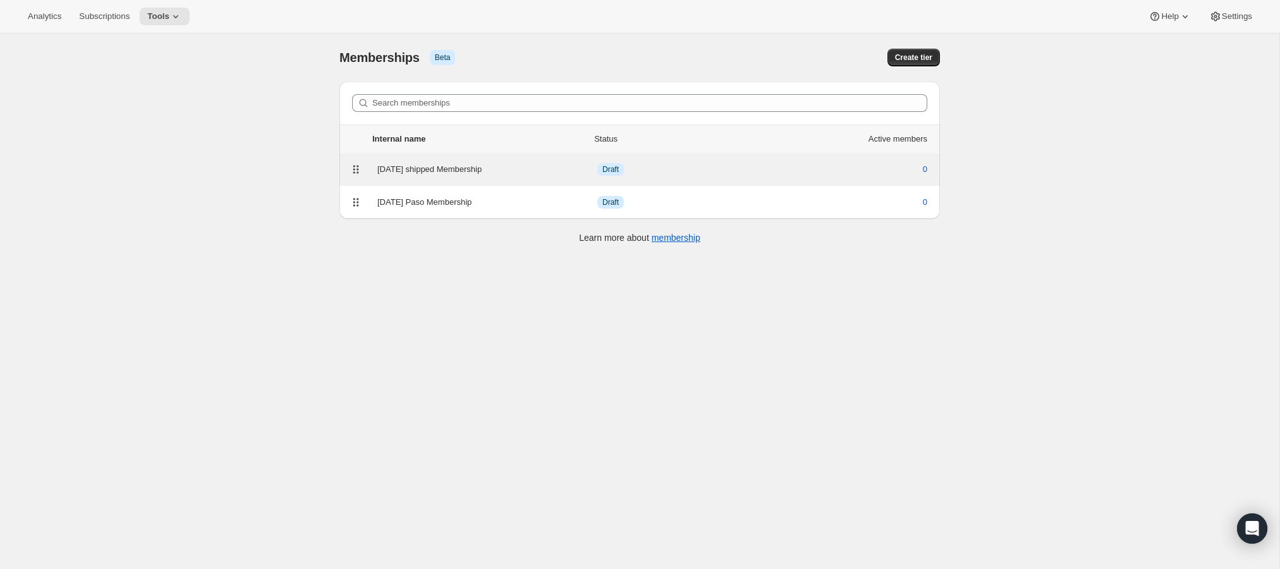
click at [465, 167] on div "[DATE] shipped Membership" at bounding box center [487, 169] width 220 height 13
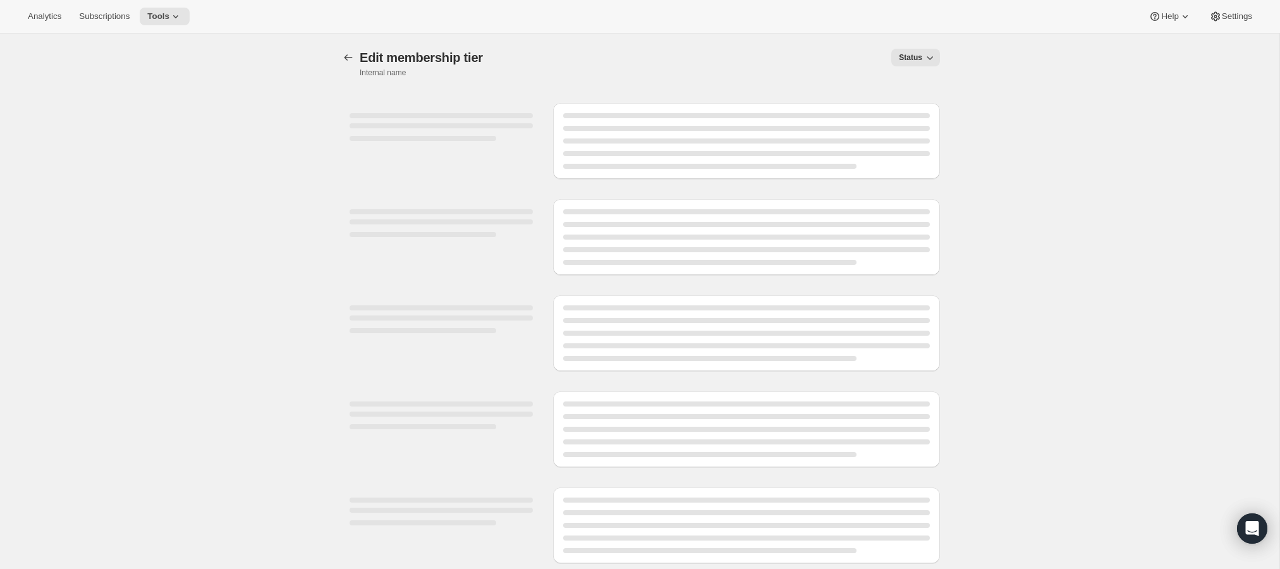
select select "variants"
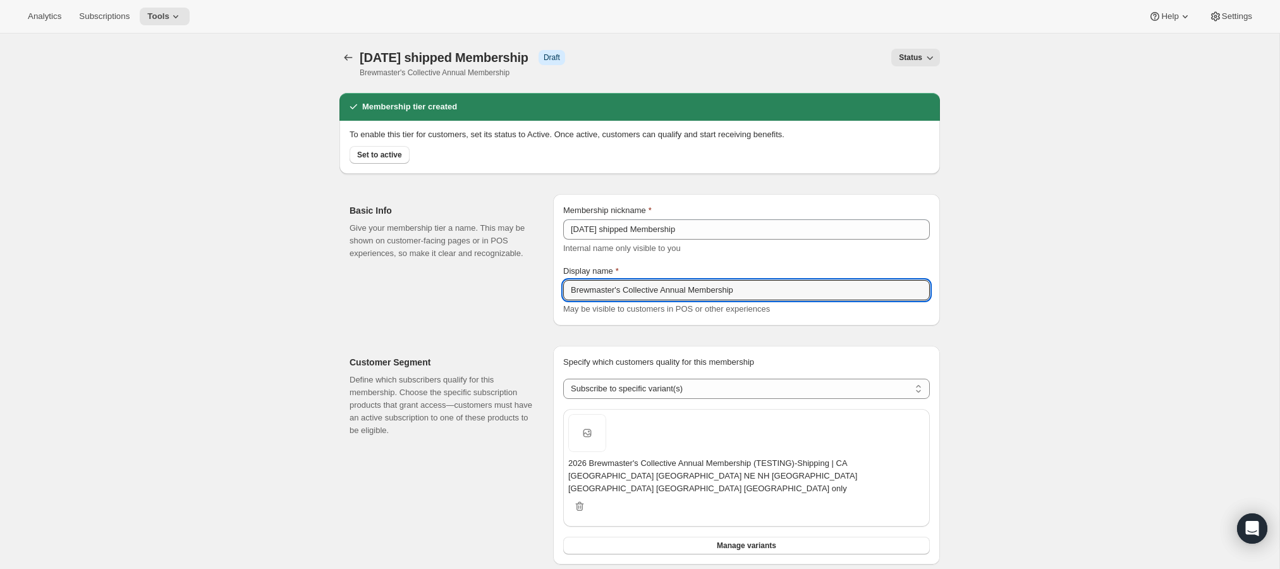
drag, startPoint x: 771, startPoint y: 295, endPoint x: 524, endPoint y: 290, distance: 246.6
click at [524, 290] on div "Basic Info Give your membership tier a name. This may be shown on customer-faci…" at bounding box center [639, 255] width 600 height 142
type input "BC Shipping Member"
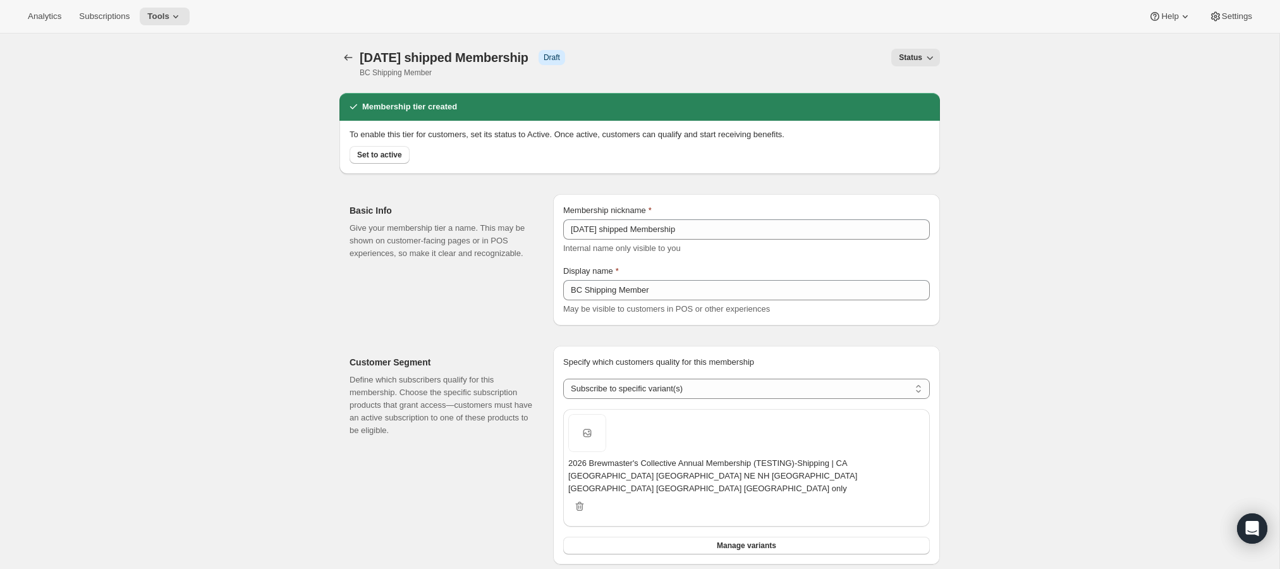
click at [336, 57] on div "[object Object]. This page is ready [DATE] shipped Membership Info Draft BC Shi…" at bounding box center [639, 514] width 631 height 961
click at [340, 57] on button "Memberships" at bounding box center [348, 58] width 18 height 18
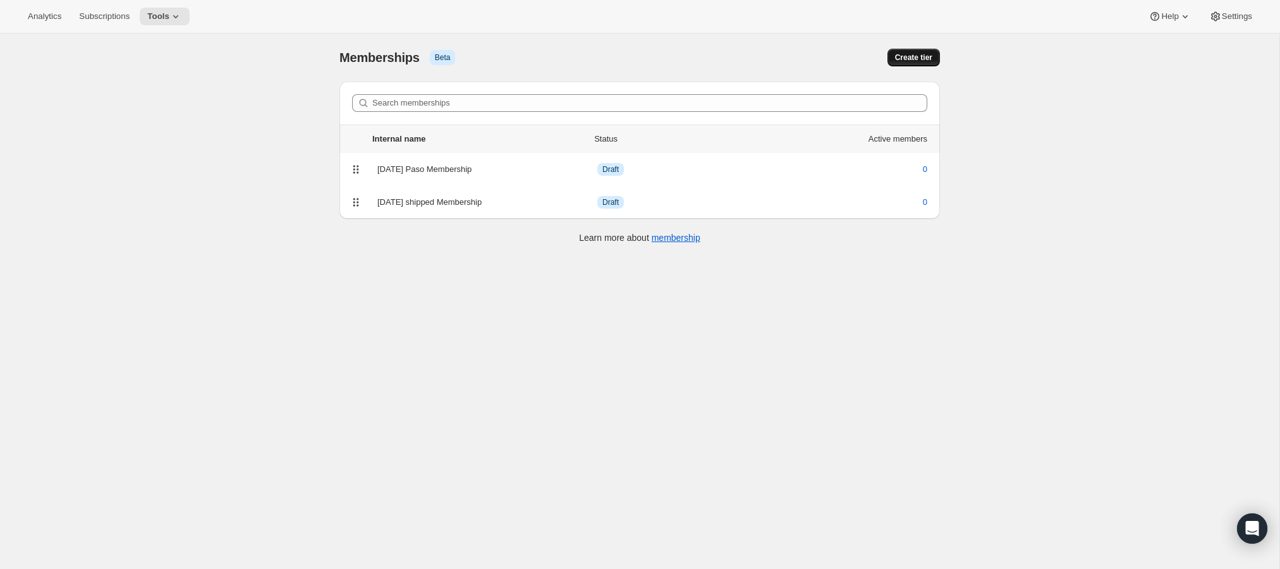
click at [919, 57] on span "Create tier" at bounding box center [913, 57] width 37 height 10
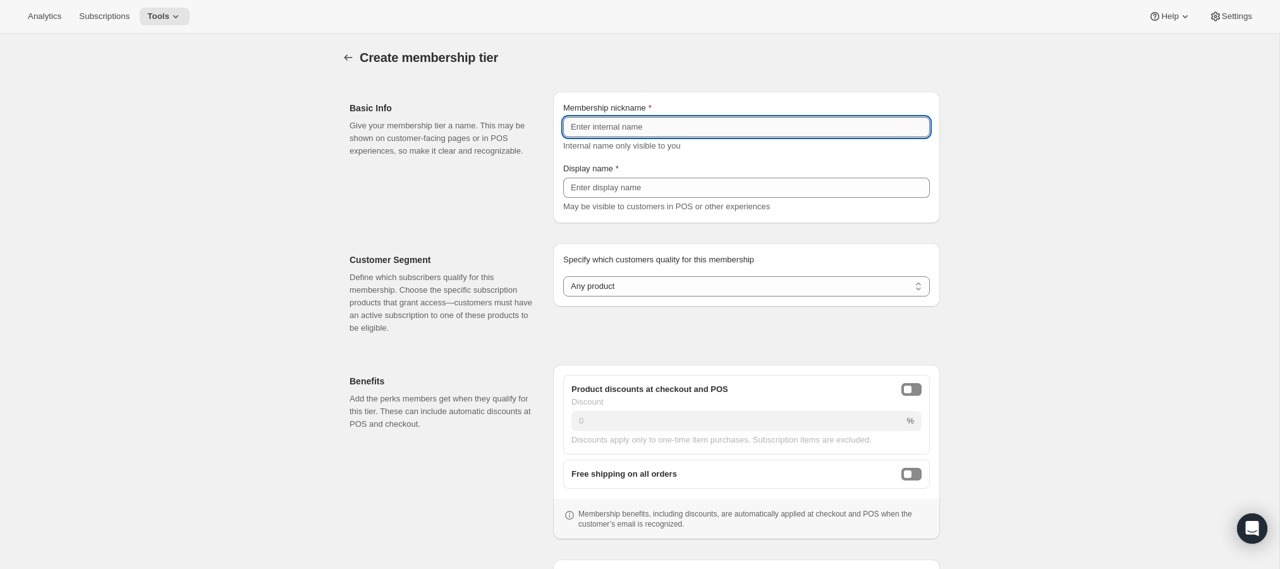
click at [603, 129] on input "Membership nickname" at bounding box center [746, 127] width 367 height 20
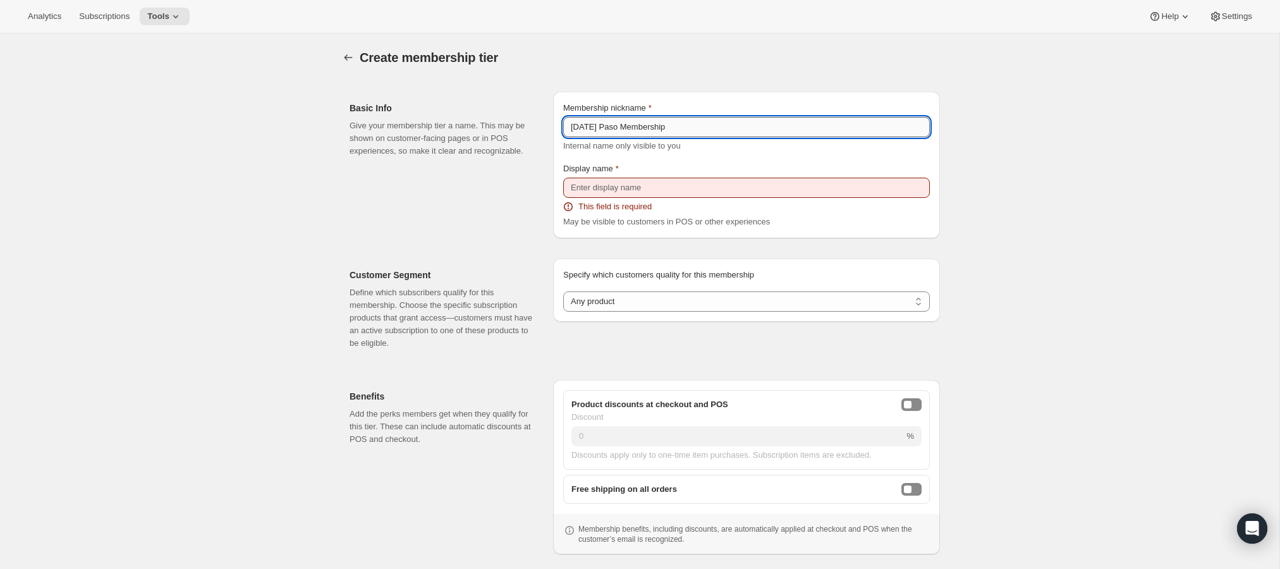
click at [619, 129] on input "[DATE] Paso Membership" at bounding box center [746, 127] width 367 height 20
type input "[DATE] Buellton Membership"
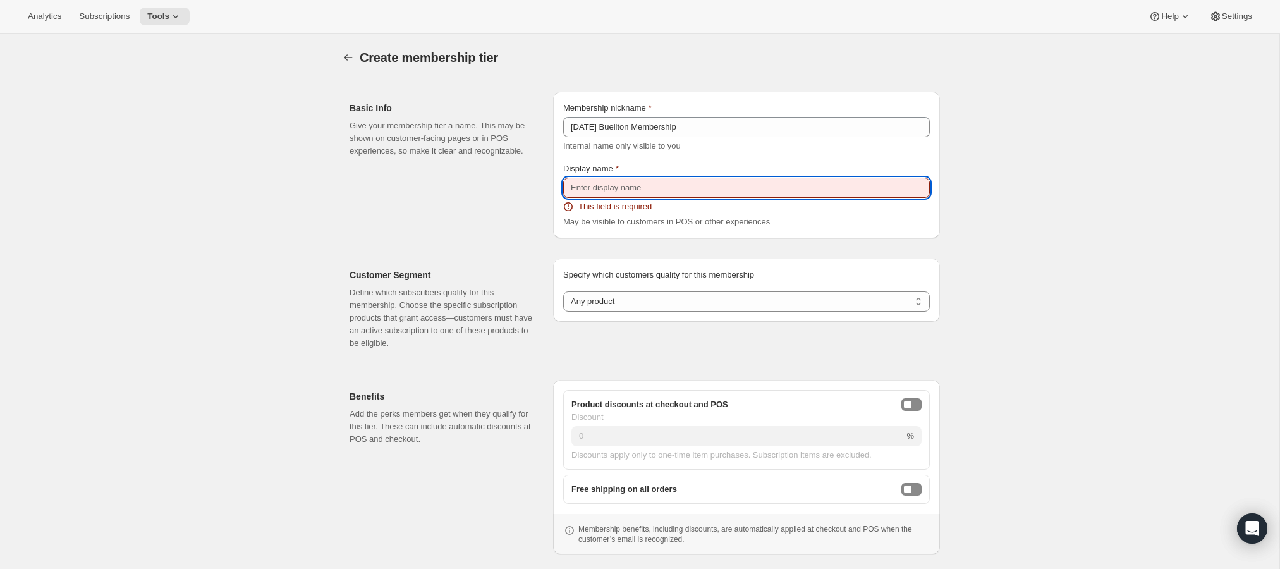
click at [606, 191] on input "Display name" at bounding box center [746, 188] width 367 height 20
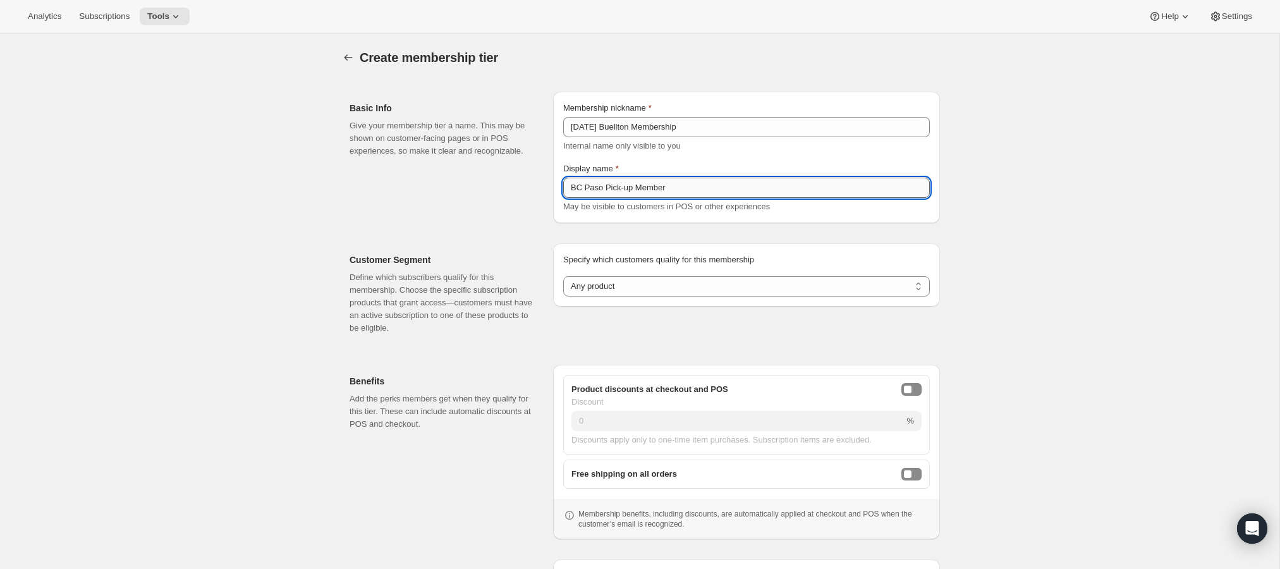
click at [597, 190] on input "BC Paso Pick-up Member" at bounding box center [746, 188] width 367 height 20
drag, startPoint x: 597, startPoint y: 190, endPoint x: 592, endPoint y: 185, distance: 7.6
click at [594, 187] on input "BC Paso Pick-up Member" at bounding box center [746, 188] width 367 height 20
type input "BC Buellton Pick-up Member"
click at [629, 286] on select "Any product Subscribe to specific product(s) Subscribe to specific variant(s)" at bounding box center [746, 286] width 367 height 20
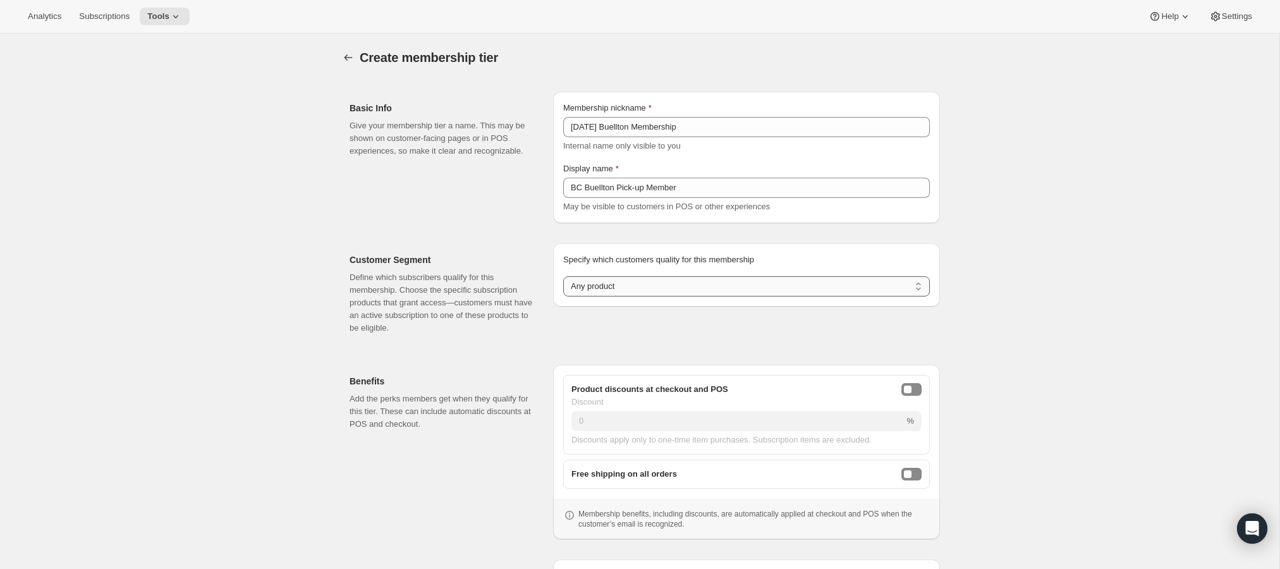
select select "variants"
click at [563, 276] on select "Any product Subscribe to specific product(s) Subscribe to specific variant(s)" at bounding box center [746, 286] width 367 height 20
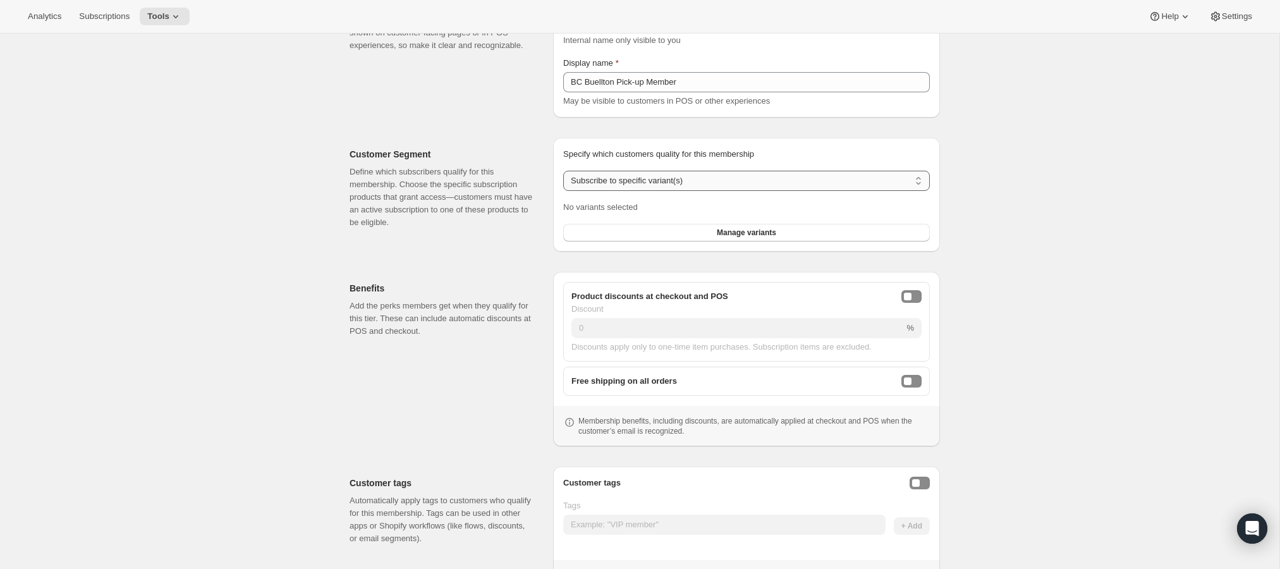
scroll to position [114, 0]
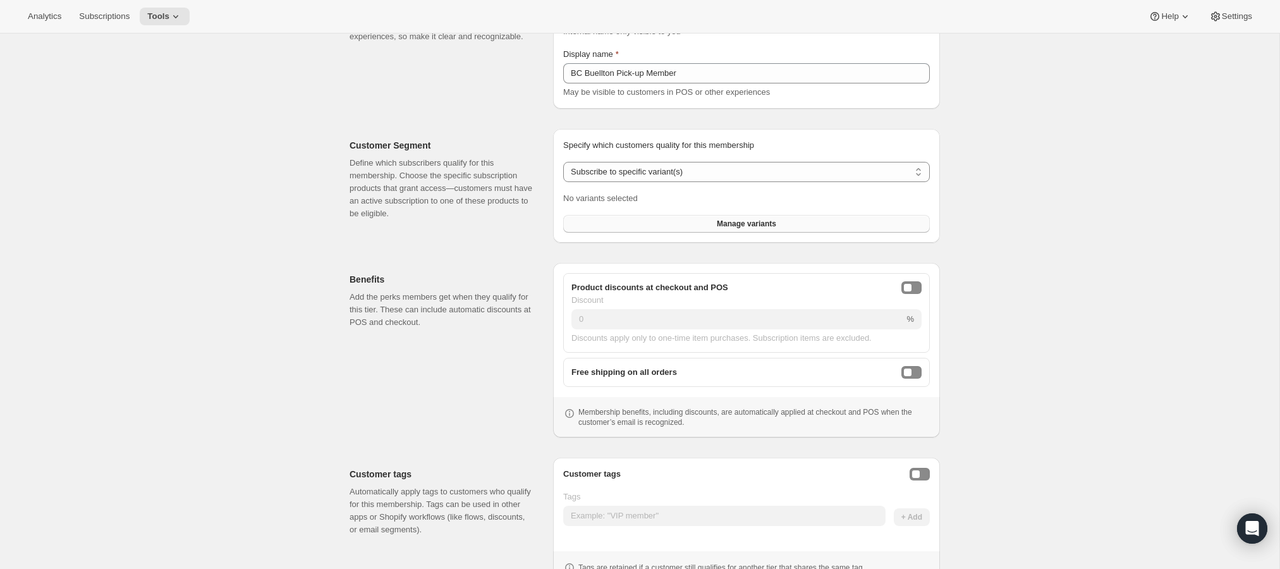
click at [683, 218] on button "Manage variants" at bounding box center [746, 224] width 367 height 18
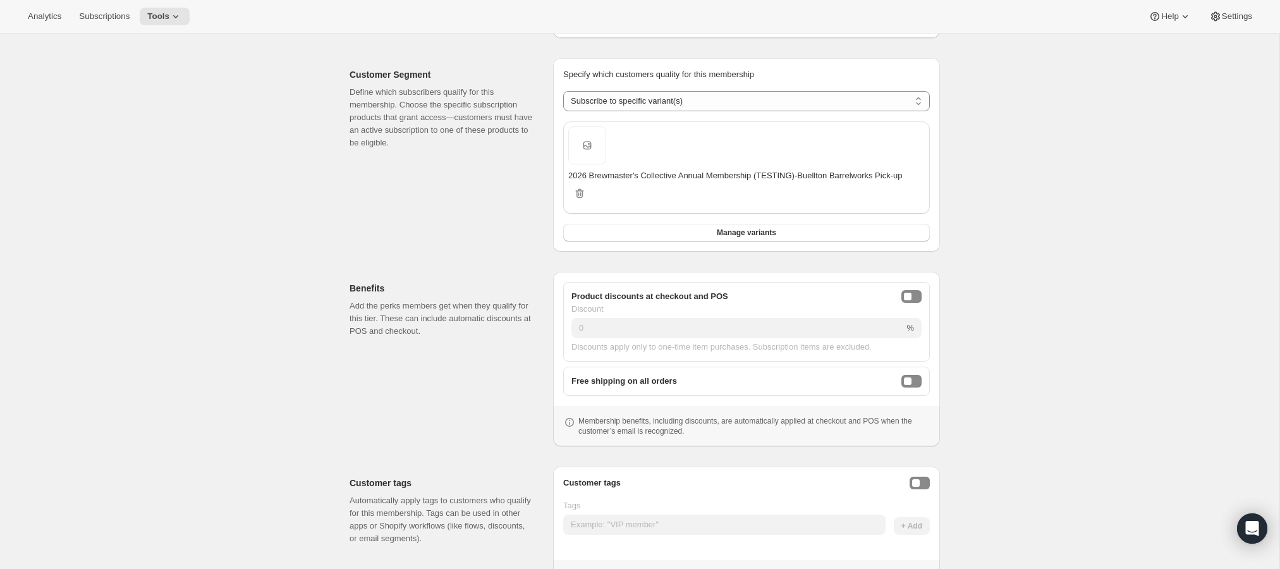
scroll to position [186, 0]
click at [906, 299] on div "onlineDiscountEnabled" at bounding box center [908, 295] width 8 height 8
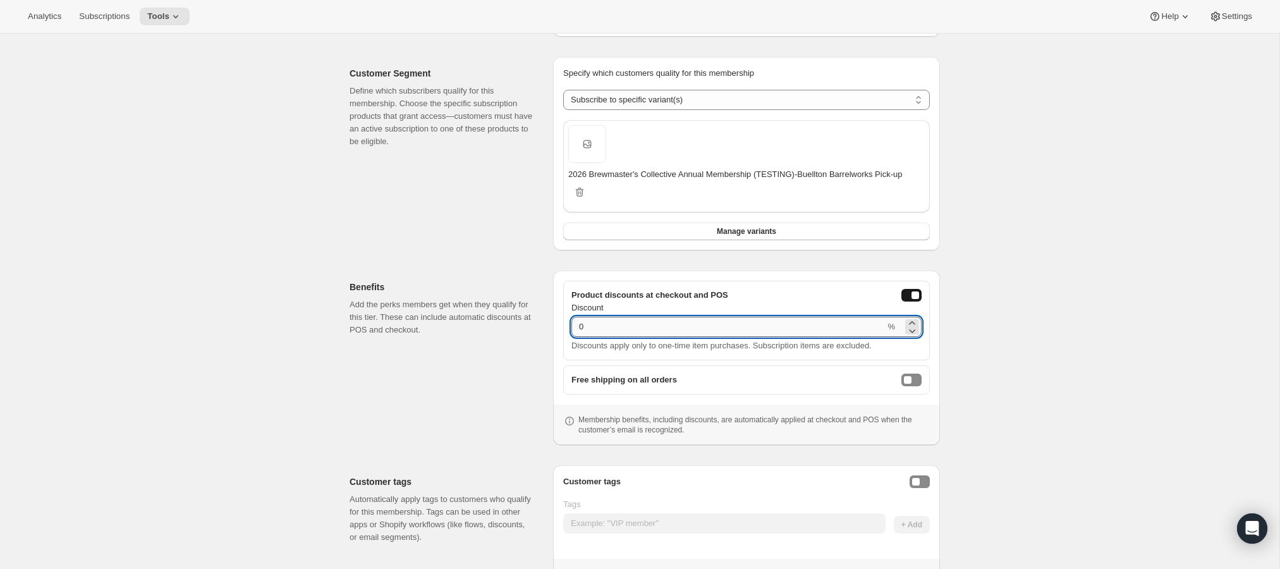
click at [820, 337] on input "0" at bounding box center [728, 327] width 314 height 20
type input "15"
click at [1084, 274] on div "Create membership tier. This page is ready Create membership tier Basic Info Gi…" at bounding box center [639, 238] width 1279 height 783
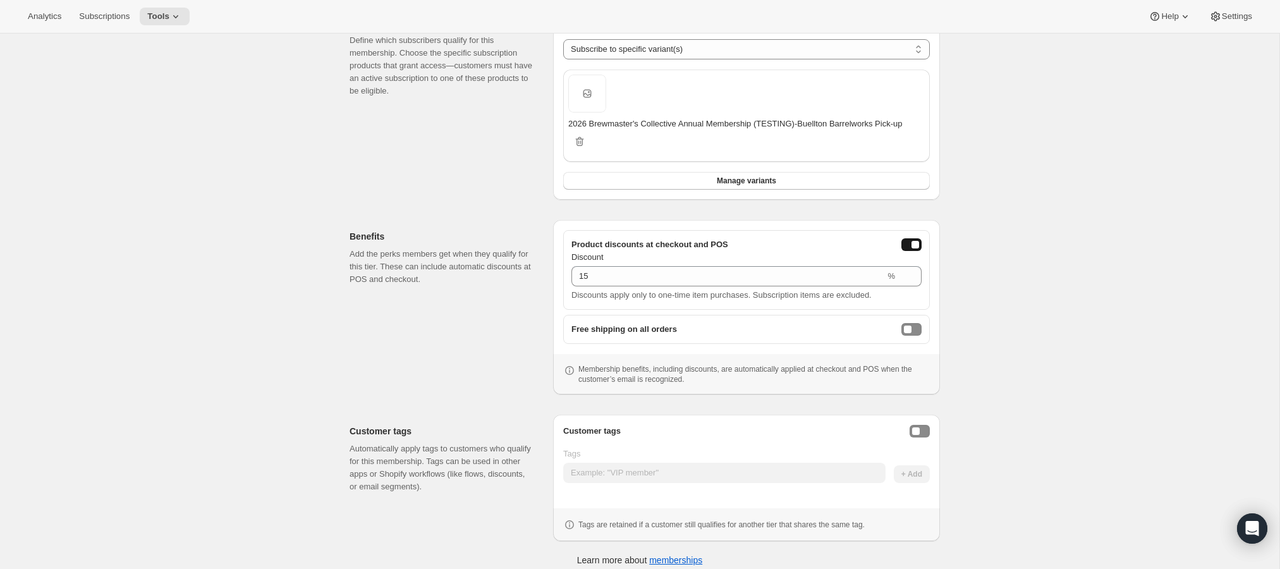
scroll to position [260, 0]
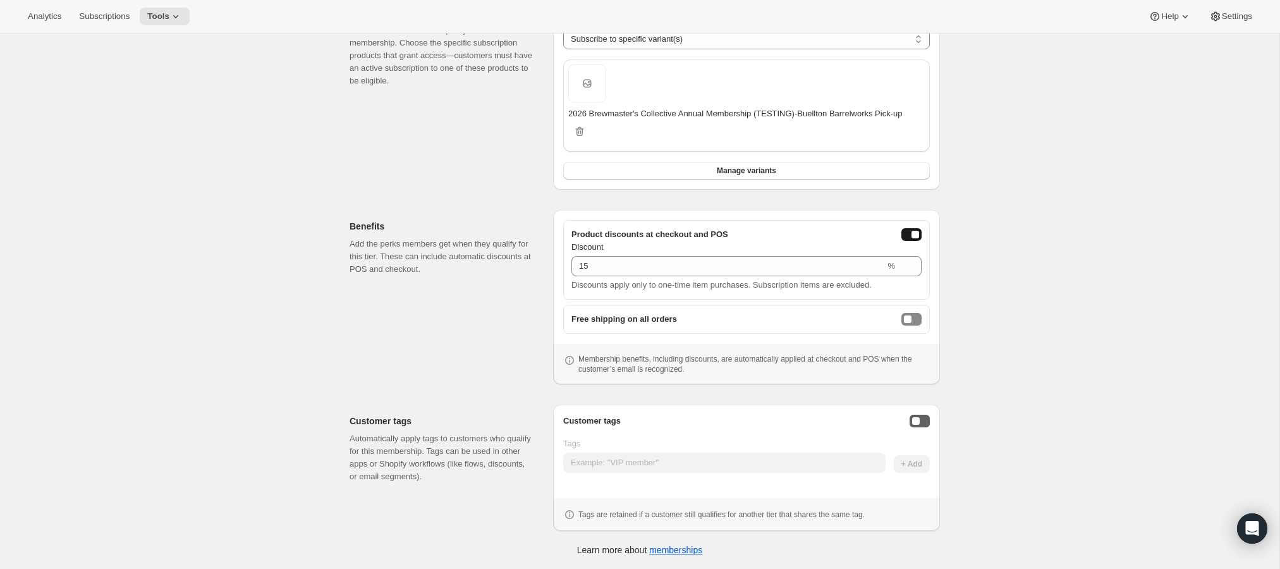
drag, startPoint x: 905, startPoint y: 434, endPoint x: 914, endPoint y: 425, distance: 13.0
click at [905, 434] on div "Customer tags Tags + Add Tags are retained if a customer still qualifies for an…" at bounding box center [746, 468] width 367 height 106
click at [918, 422] on div "Enable customer tags" at bounding box center [916, 421] width 8 height 8
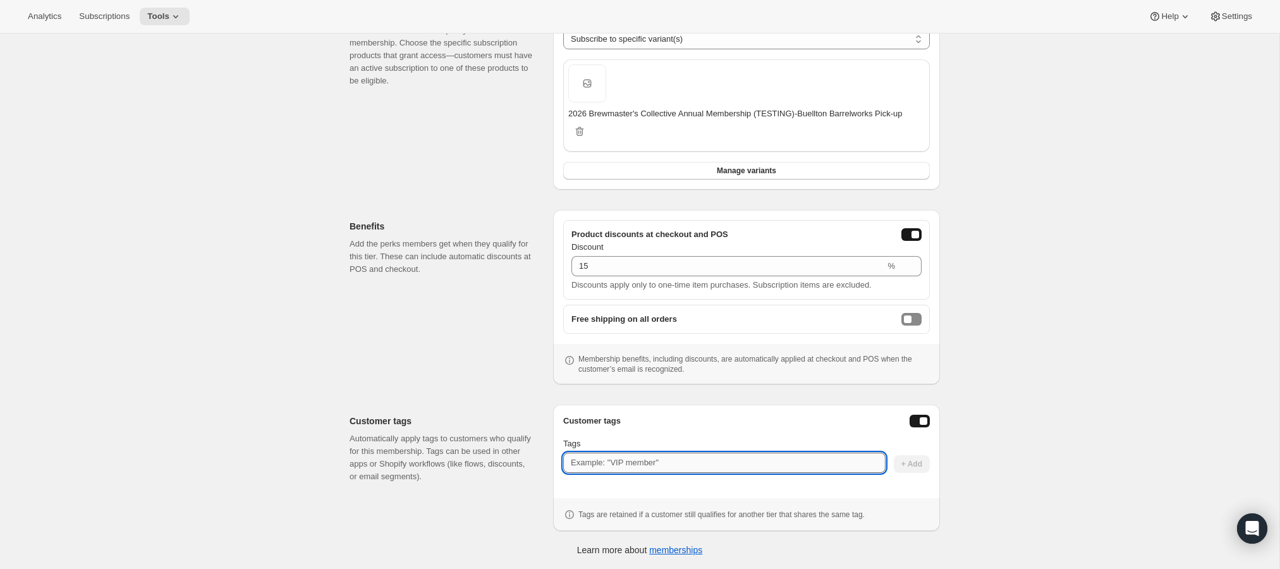
drag, startPoint x: 709, startPoint y: 470, endPoint x: 700, endPoint y: 463, distance: 10.9
click at [708, 467] on input "Tags" at bounding box center [724, 463] width 322 height 20
type input "fw:currentmember"
drag, startPoint x: 918, startPoint y: 464, endPoint x: 829, endPoint y: 458, distance: 89.3
click at [917, 465] on span "+ Add" at bounding box center [911, 464] width 21 height 10
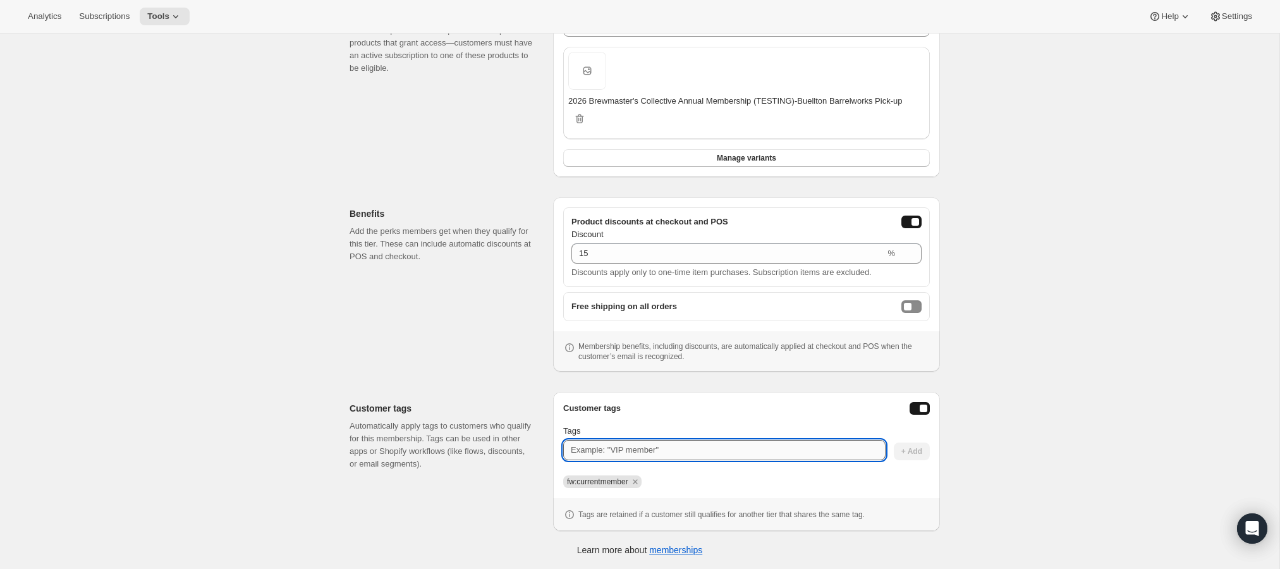
click at [721, 458] on input "Tags" at bounding box center [724, 450] width 322 height 20
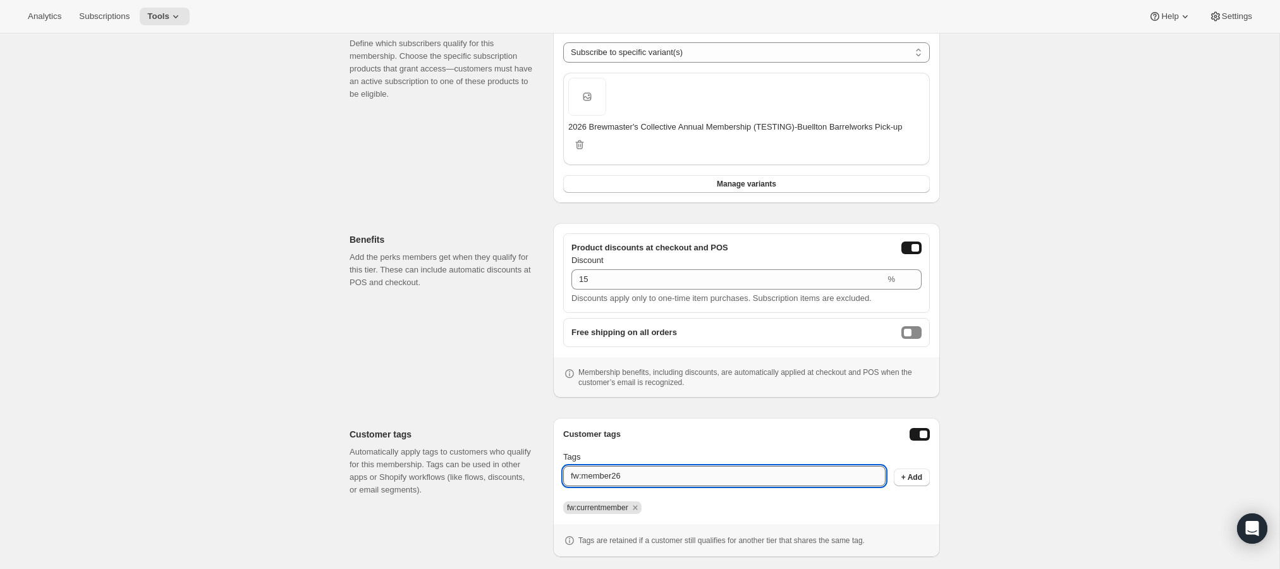
drag, startPoint x: 601, startPoint y: 492, endPoint x: 614, endPoint y: 492, distance: 12.6
click at [601, 486] on input "fw:member26" at bounding box center [724, 476] width 322 height 20
type input "fw:member26"
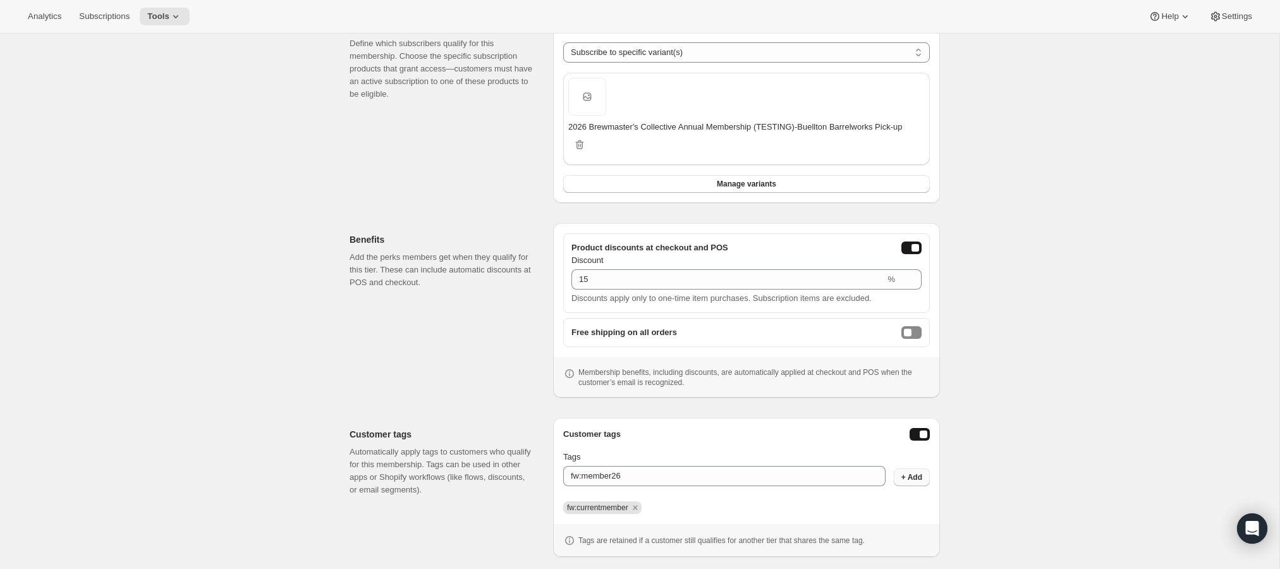
click at [902, 486] on button "+ Add" at bounding box center [912, 477] width 36 height 18
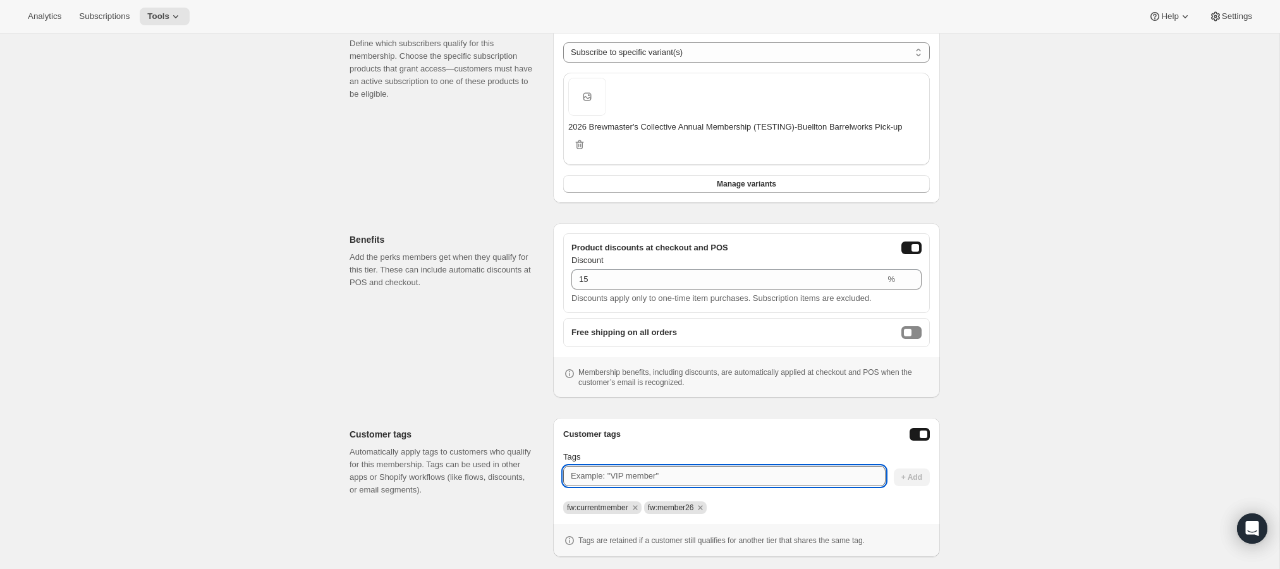
click at [771, 486] on input "Tags" at bounding box center [724, 476] width 322 height 20
type input "B"
type input "BuelltonPU"
click at [899, 486] on button "+ Add" at bounding box center [912, 477] width 36 height 18
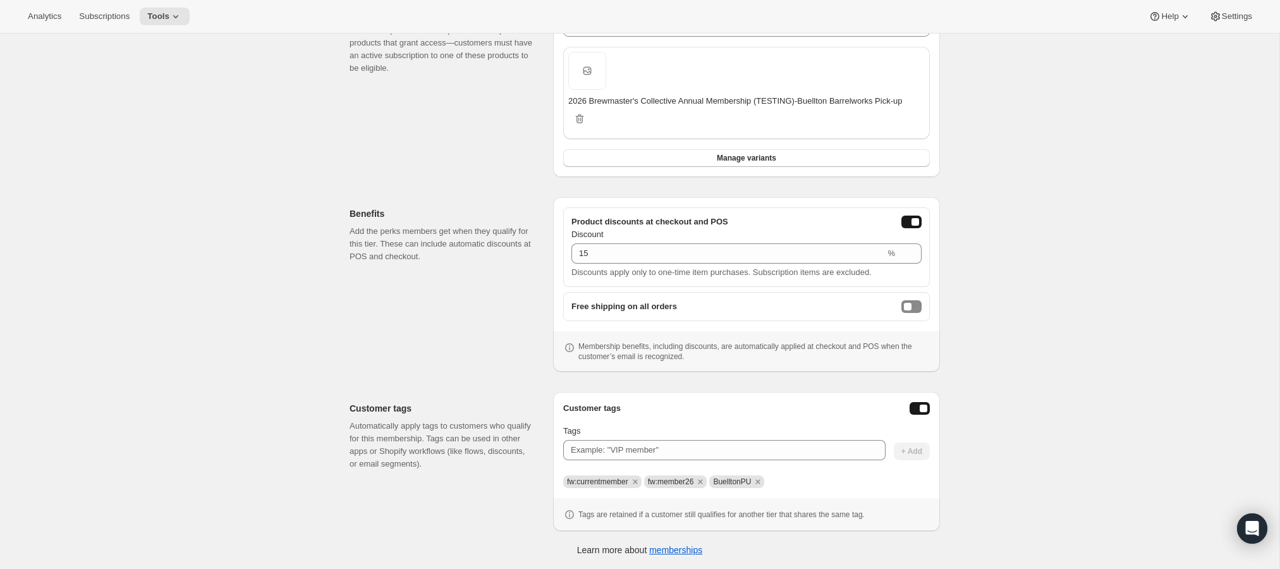
scroll to position [232, 0]
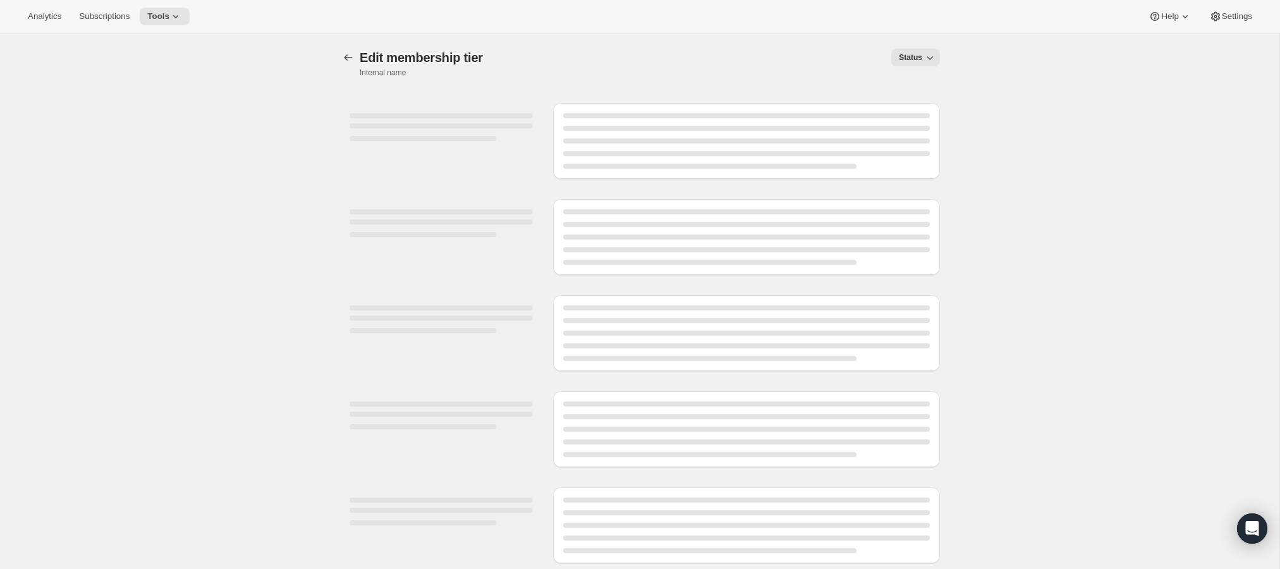
select select "variants"
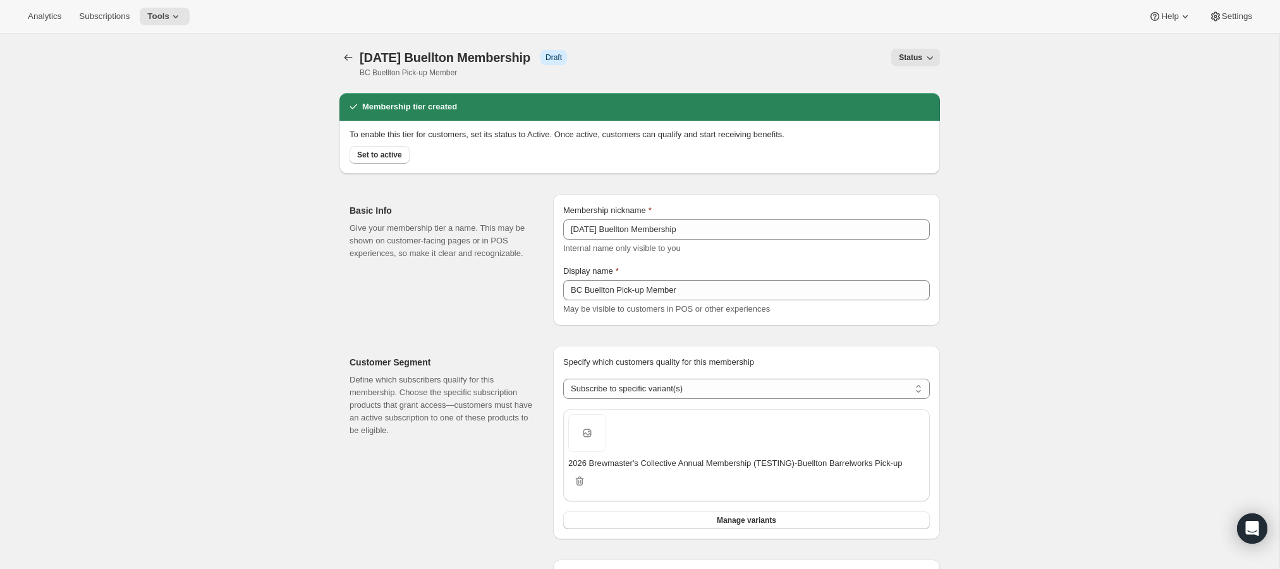
click at [922, 47] on div "[object Object]. This page is ready [DATE] Buellton Membership Info Draft BC Bu…" at bounding box center [639, 63] width 600 height 59
click at [922, 52] on span "Status" at bounding box center [910, 57] width 23 height 10
click at [716, 87] on div "[object Object]. This page is ready [DATE] Buellton Membership Info Draft BC Bu…" at bounding box center [639, 63] width 600 height 59
click at [333, 56] on div "[object Object]. This page is ready [DATE] Buellton Membership Info Draft BC Bu…" at bounding box center [639, 502] width 631 height 936
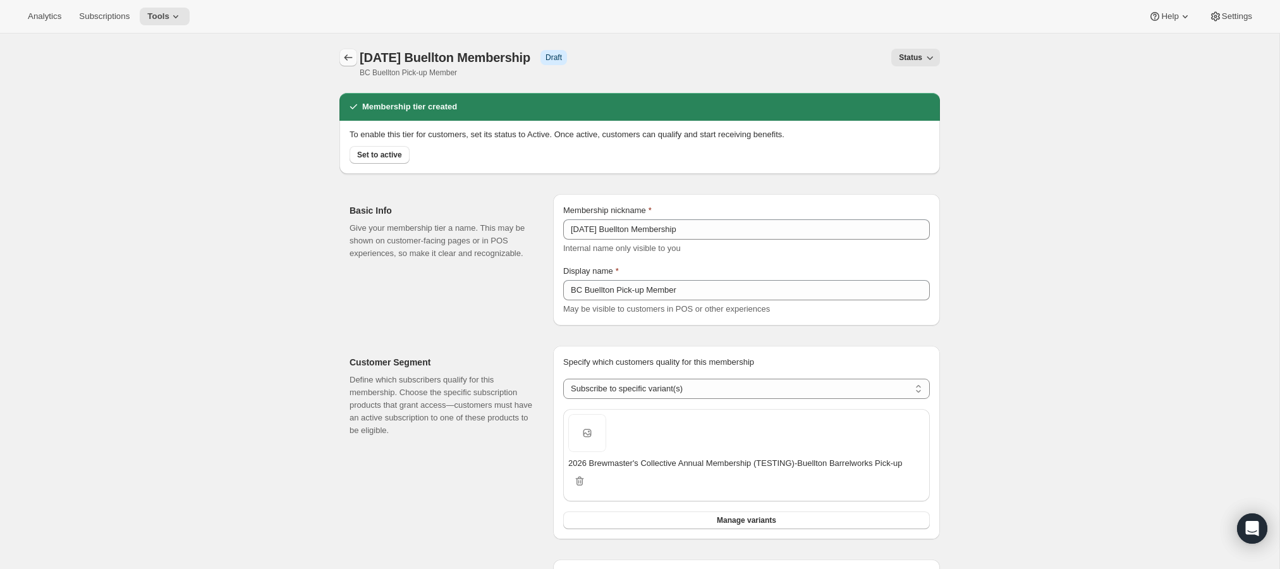
click at [347, 57] on icon "Memberships" at bounding box center [348, 57] width 13 height 13
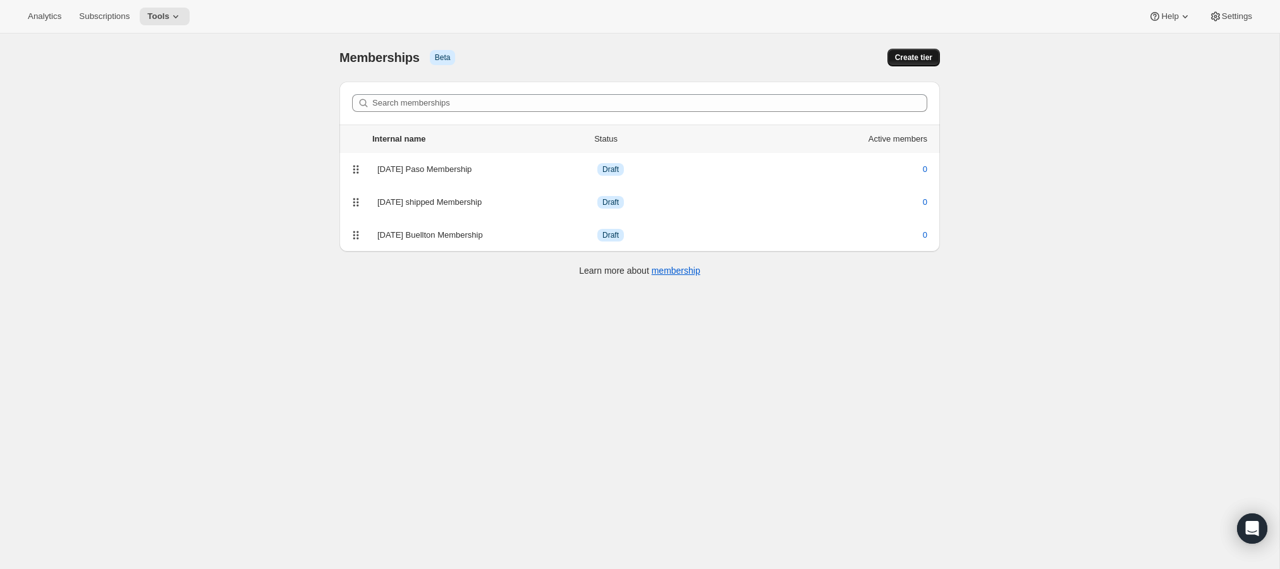
click at [898, 56] on span "Create tier" at bounding box center [913, 57] width 37 height 10
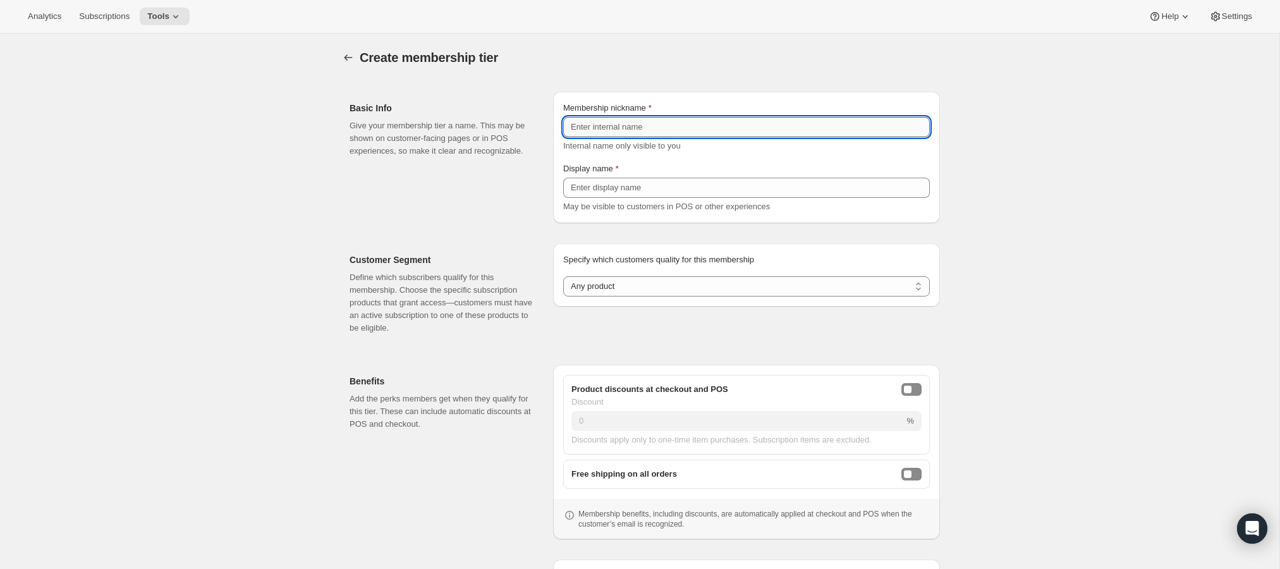
click at [712, 133] on input "Membership nickname" at bounding box center [746, 127] width 367 height 20
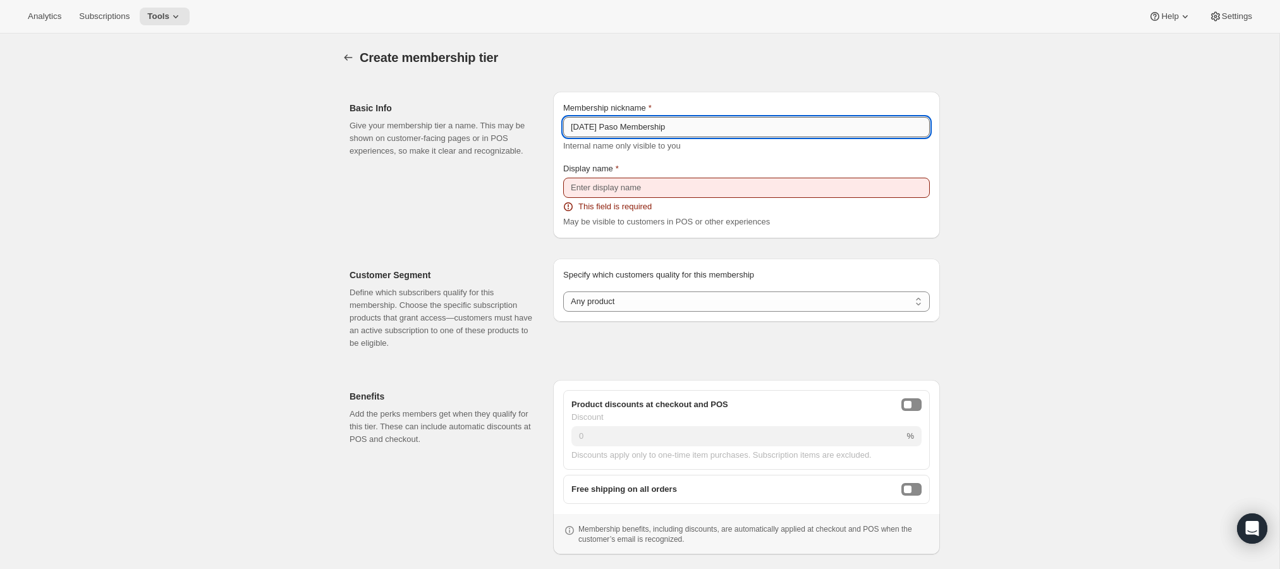
click at [615, 126] on input "[DATE] Paso Membership" at bounding box center [746, 127] width 367 height 20
type input "[DATE] Venice Membership"
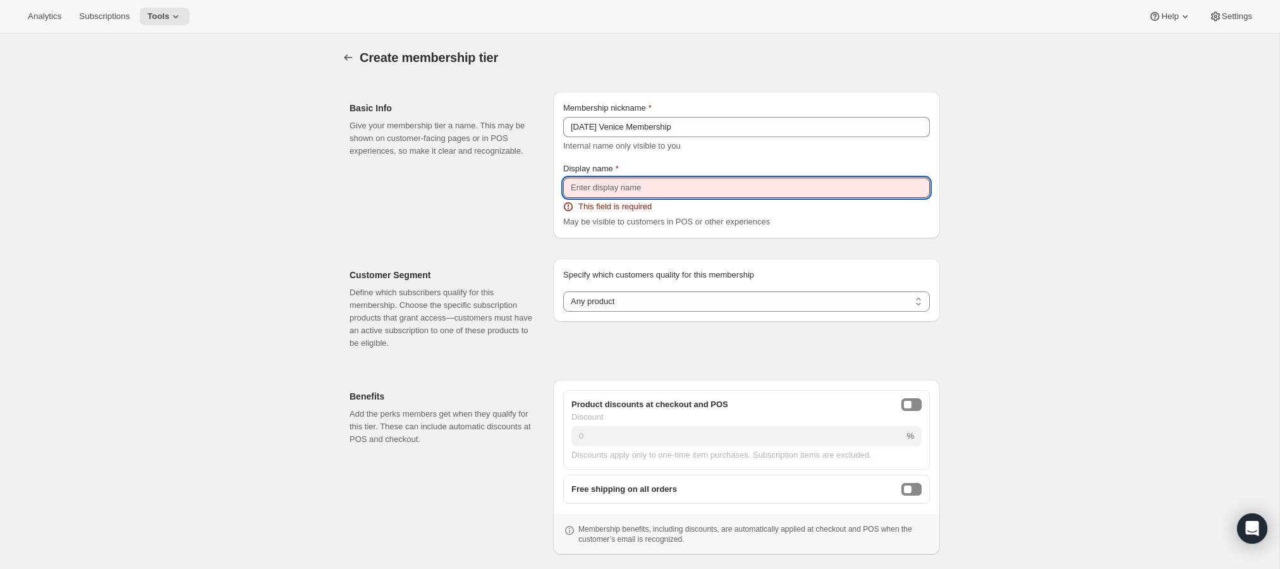
drag, startPoint x: 630, startPoint y: 179, endPoint x: 633, endPoint y: 190, distance: 11.8
click at [630, 180] on input "Display name" at bounding box center [746, 188] width 367 height 20
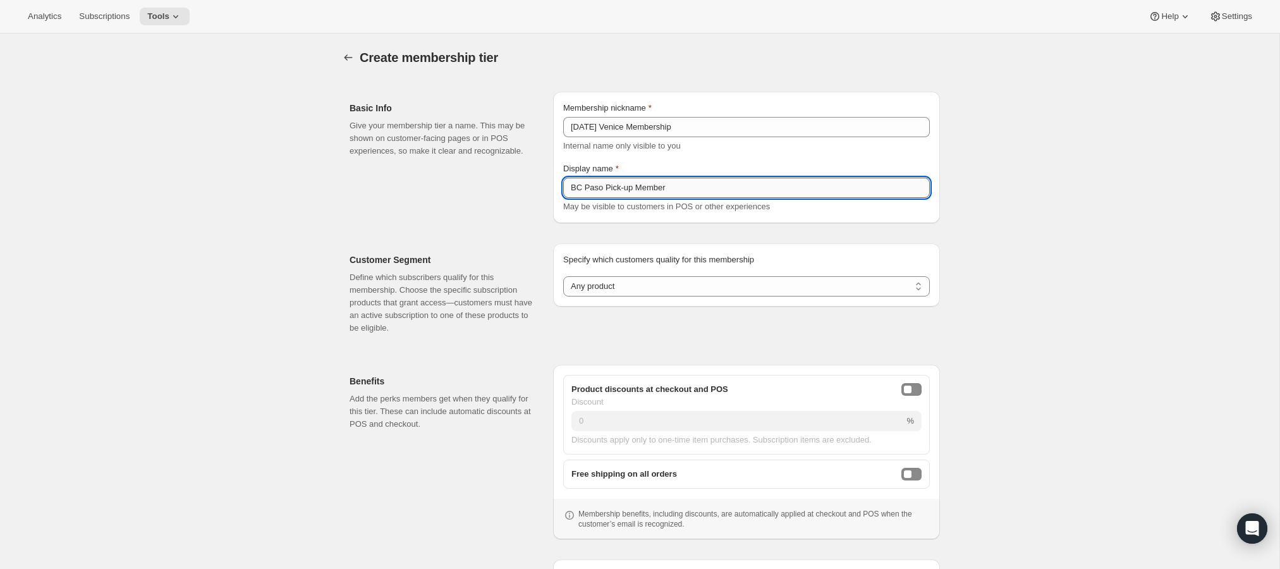
click at [592, 188] on input "BC Paso Pick-up Member" at bounding box center [746, 188] width 367 height 20
type input "BC Venice Pick-up Member"
click at [681, 287] on select "Any product Subscribe to specific product(s) Subscribe to specific variant(s)" at bounding box center [746, 286] width 367 height 20
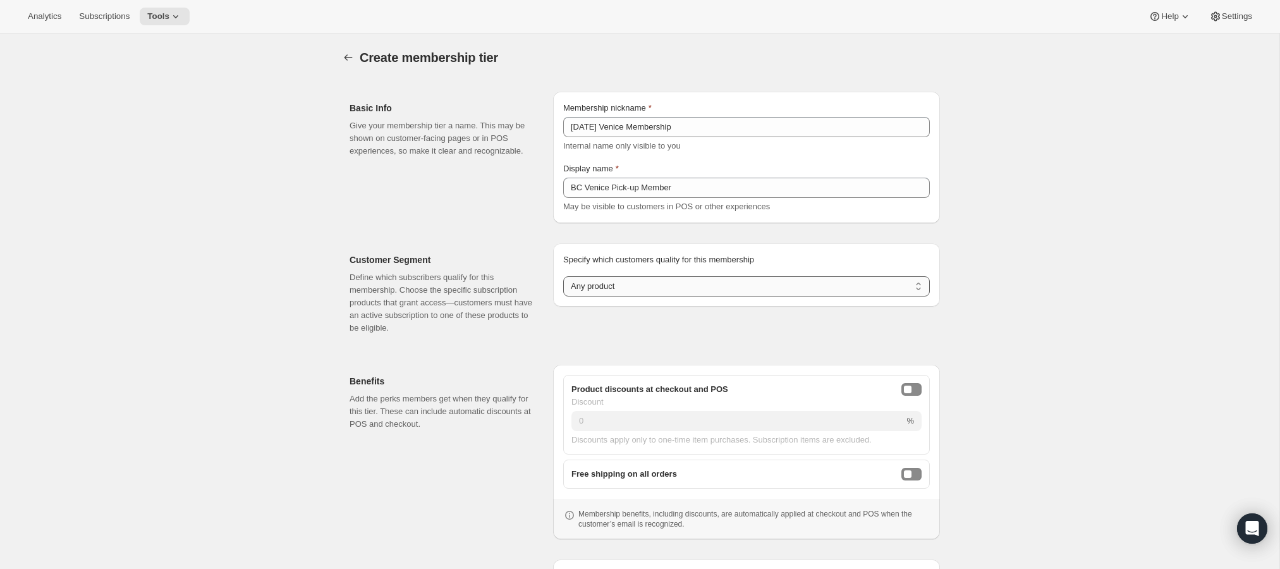
select select "variants"
click at [563, 276] on select "Any product Subscribe to specific product(s) Subscribe to specific variant(s)" at bounding box center [746, 286] width 367 height 20
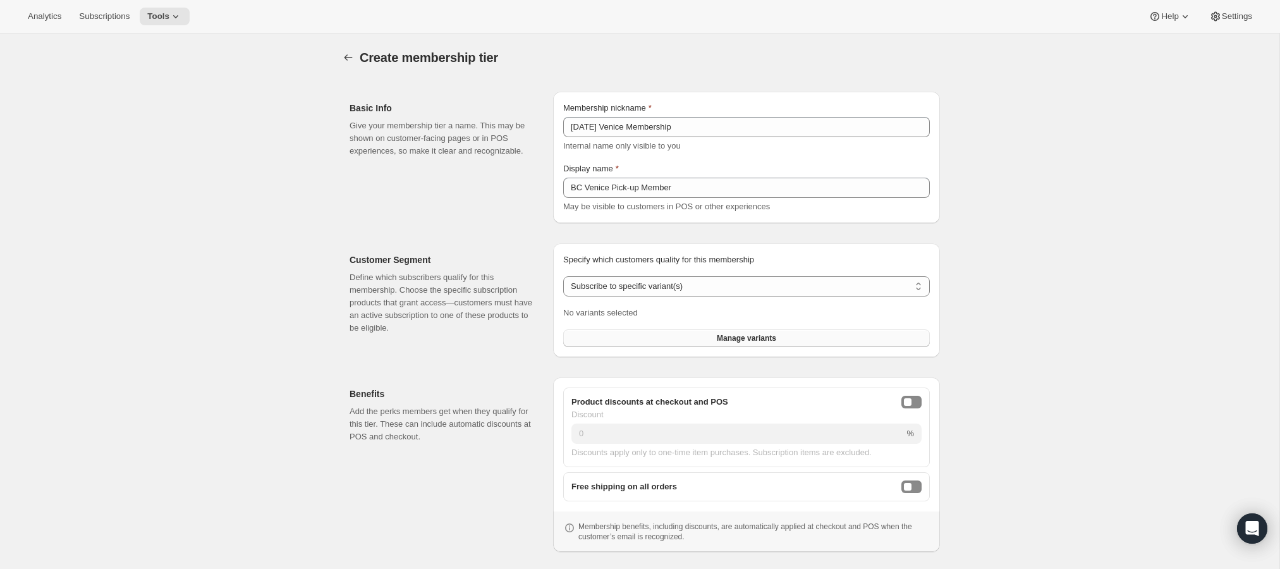
click at [634, 335] on button "Manage variants" at bounding box center [746, 338] width 367 height 18
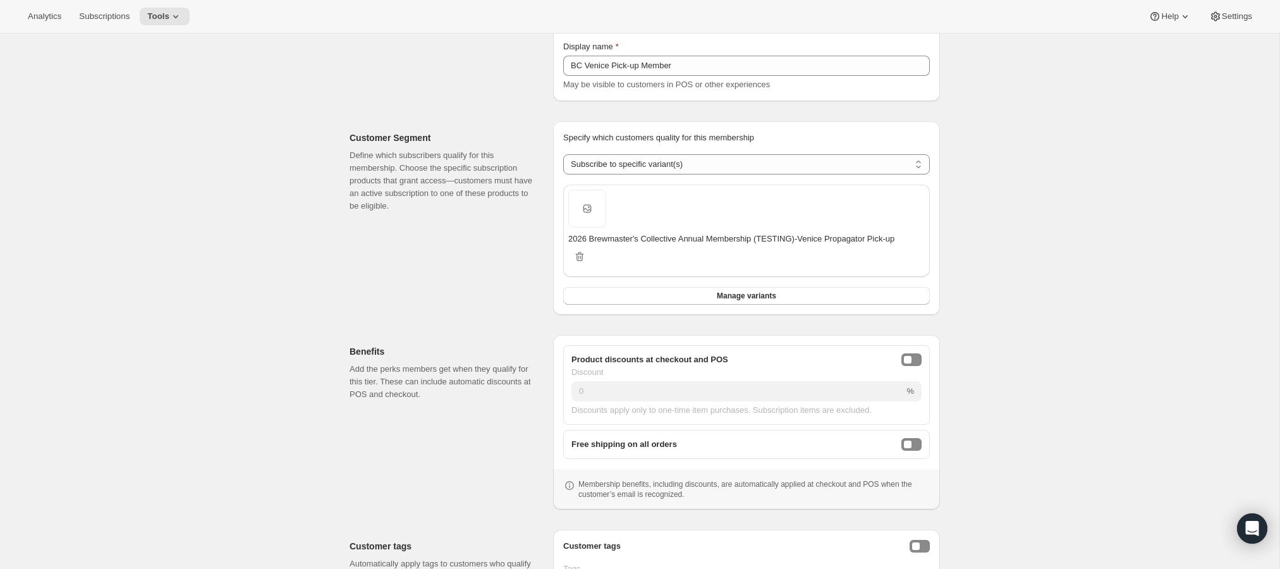
scroll to position [178, 0]
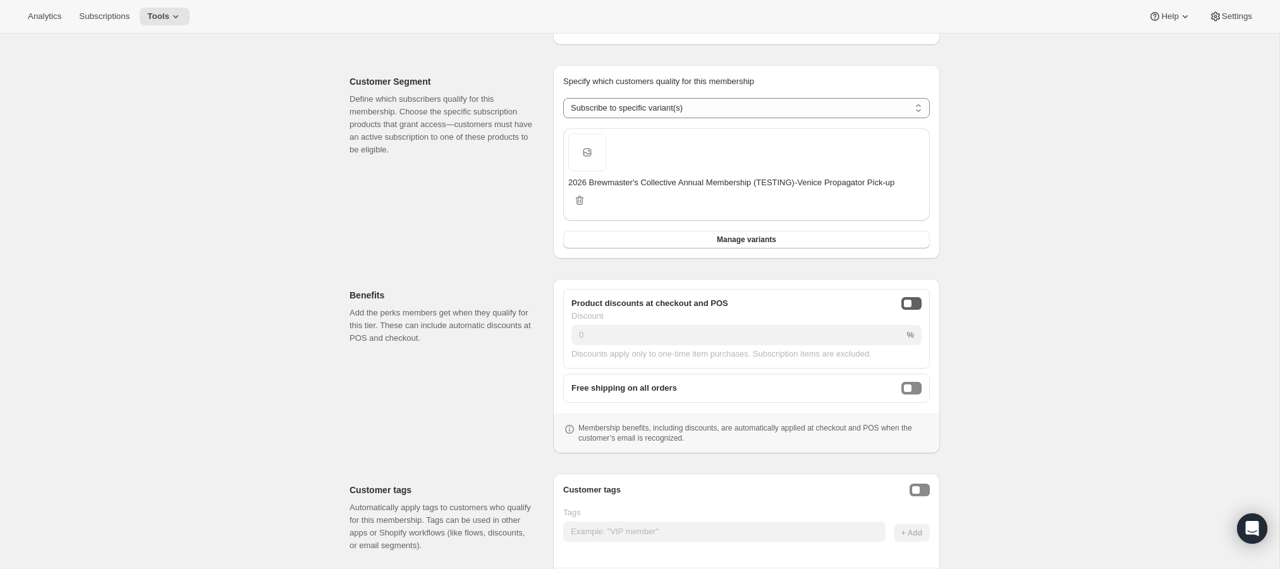
click at [908, 305] on div "onlineDiscountEnabled" at bounding box center [908, 304] width 8 height 8
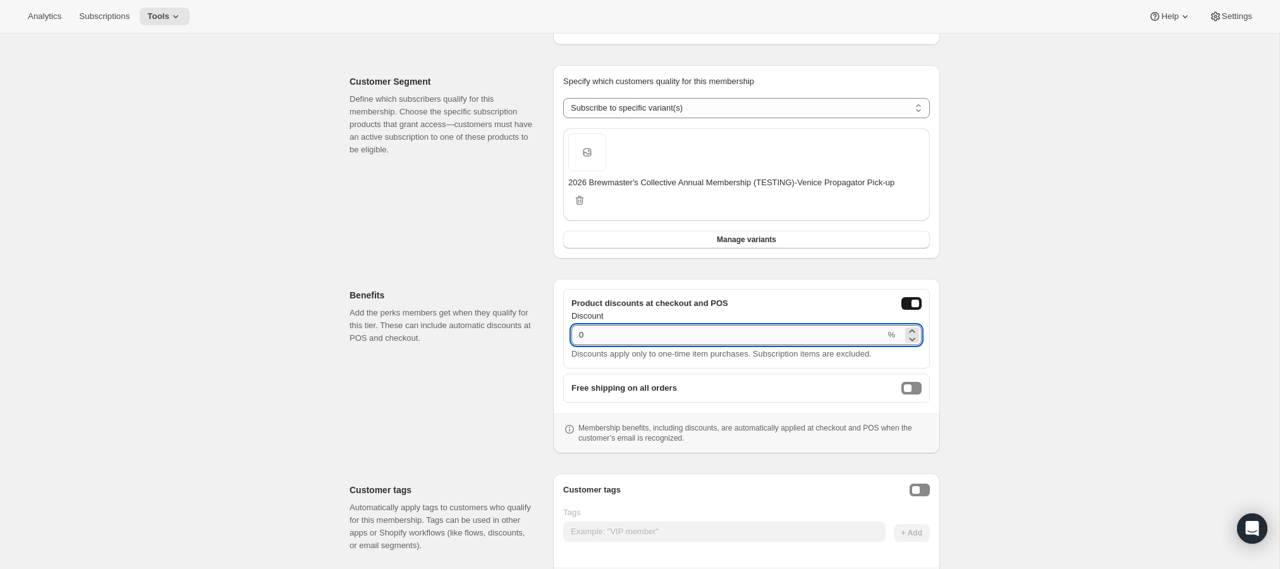
click at [805, 334] on input "0" at bounding box center [728, 335] width 314 height 20
drag, startPoint x: 789, startPoint y: 341, endPoint x: 594, endPoint y: 337, distance: 195.4
click at [597, 338] on input "0" at bounding box center [728, 335] width 314 height 20
type input "15"
click at [1047, 341] on div "Create membership tier. This page is ready Create membership tier Basic Info Gi…" at bounding box center [639, 246] width 1279 height 783
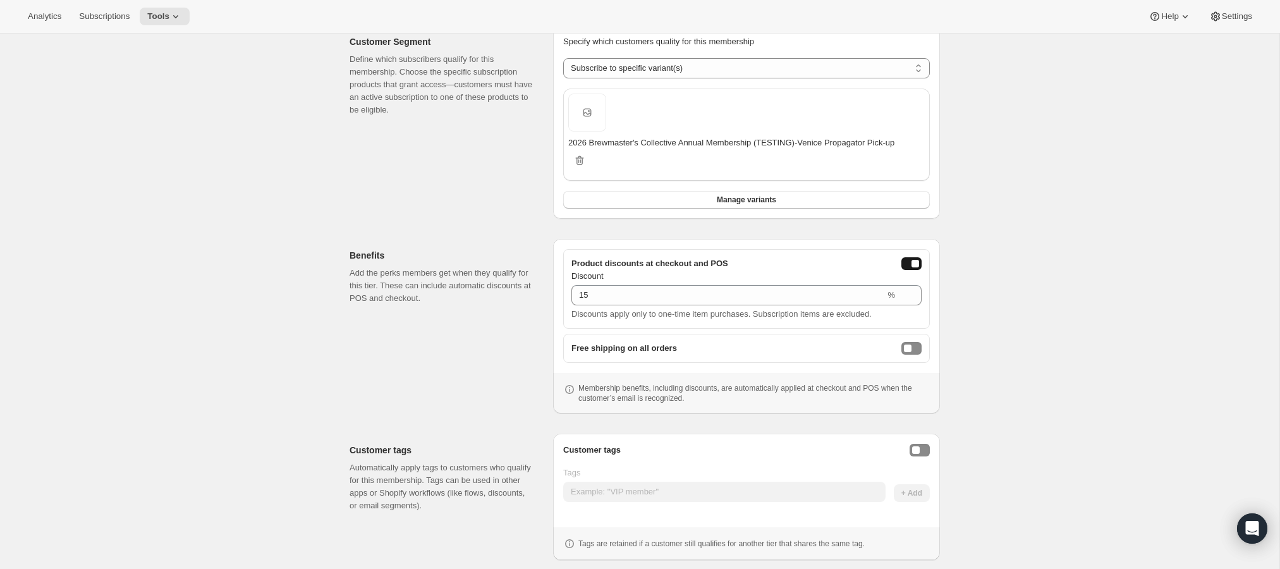
scroll to position [248, 0]
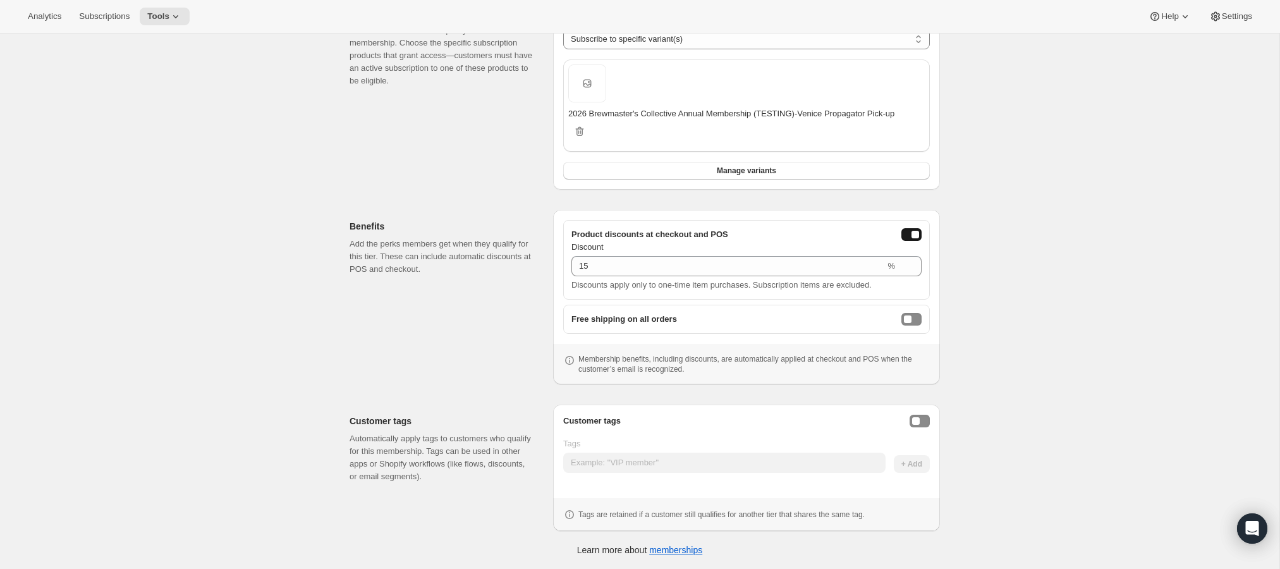
drag, startPoint x: 712, startPoint y: 439, endPoint x: 916, endPoint y: 444, distance: 203.6
click at [712, 439] on div "Tags" at bounding box center [724, 443] width 322 height 13
click at [926, 421] on button "Enable customer tags" at bounding box center [920, 421] width 20 height 13
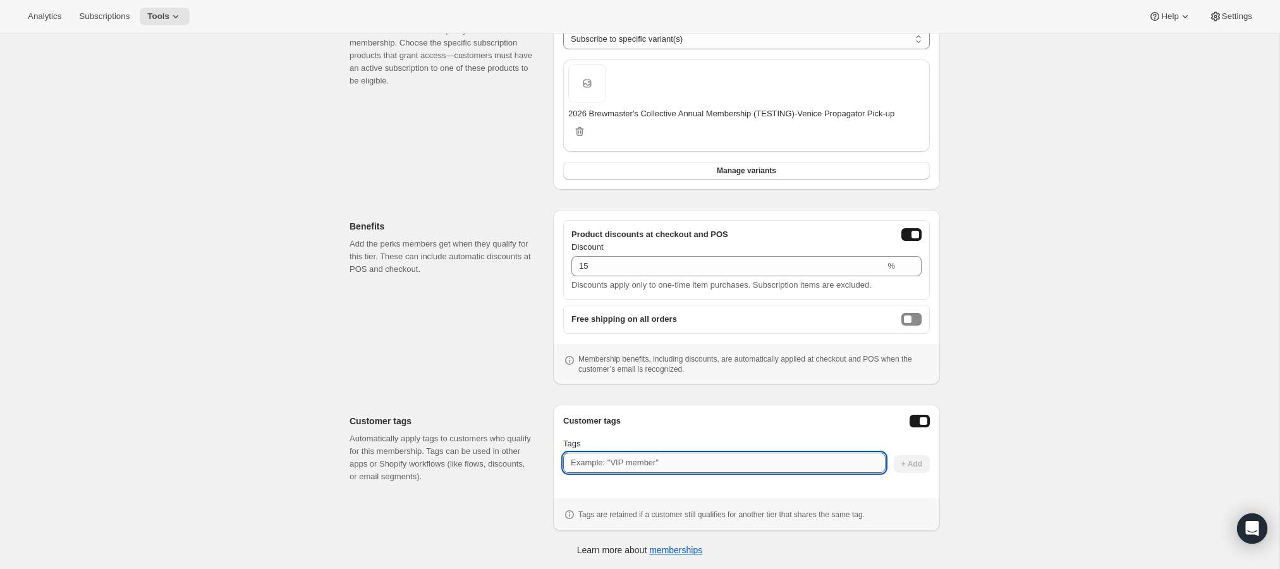
click at [705, 463] on input "Tags" at bounding box center [724, 463] width 322 height 20
type input "fw:member26"
drag, startPoint x: 924, startPoint y: 465, endPoint x: 860, endPoint y: 465, distance: 63.2
click at [924, 465] on button "+ Add" at bounding box center [912, 464] width 36 height 18
click at [728, 463] on input "Tags" at bounding box center [724, 462] width 322 height 20
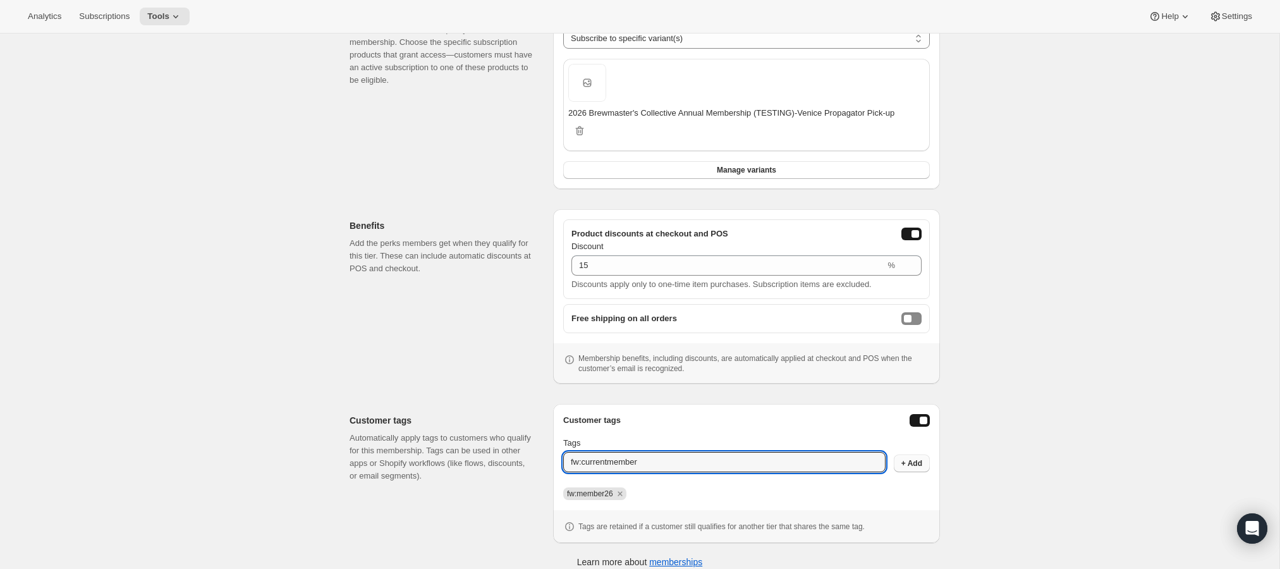
type input "fw:currentmember"
click at [918, 466] on span "+ Add" at bounding box center [911, 463] width 21 height 10
click at [745, 470] on input "Tags" at bounding box center [724, 462] width 322 height 20
type input "VenicePU"
click at [914, 465] on span "+ Add" at bounding box center [911, 463] width 21 height 10
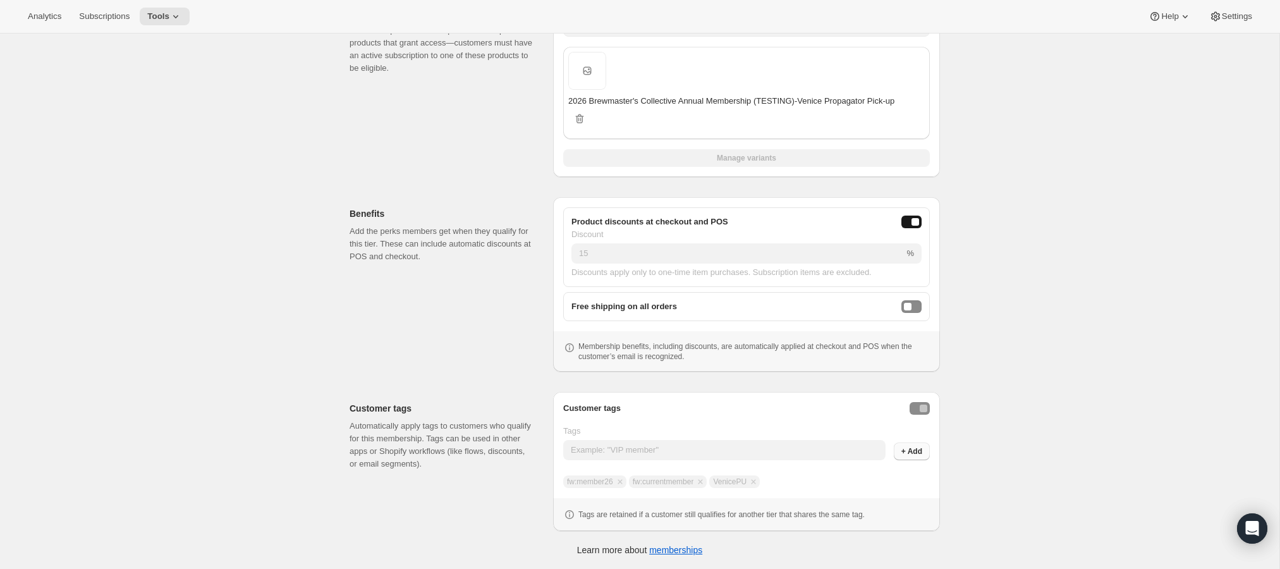
scroll to position [207, 0]
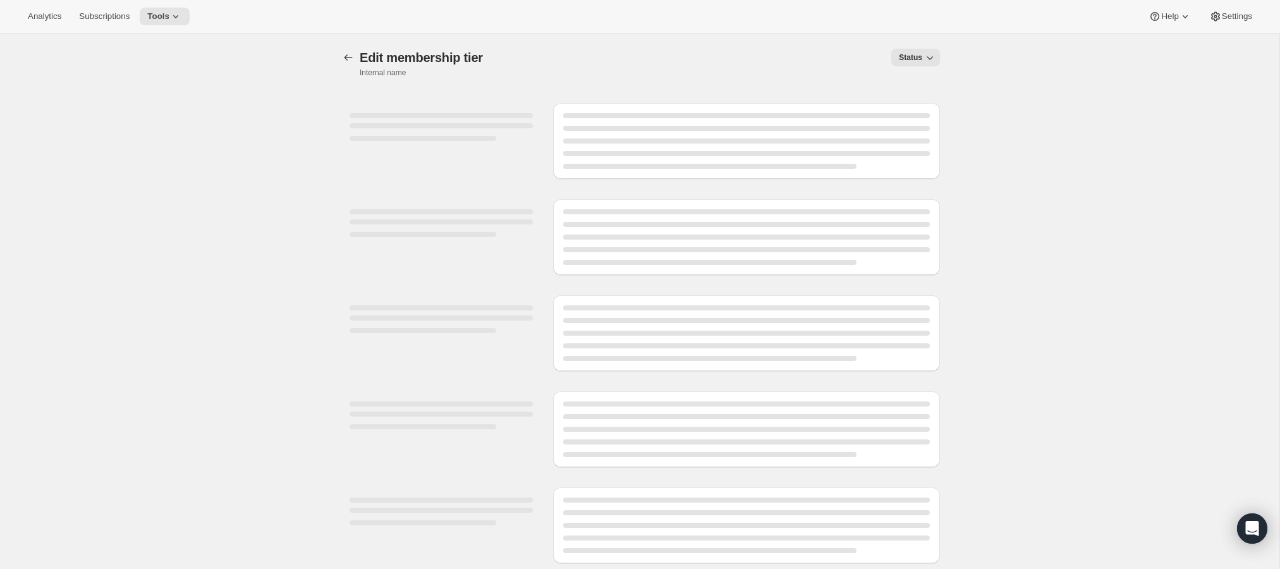
select select "variants"
